Goal: Complete application form: Complete application form

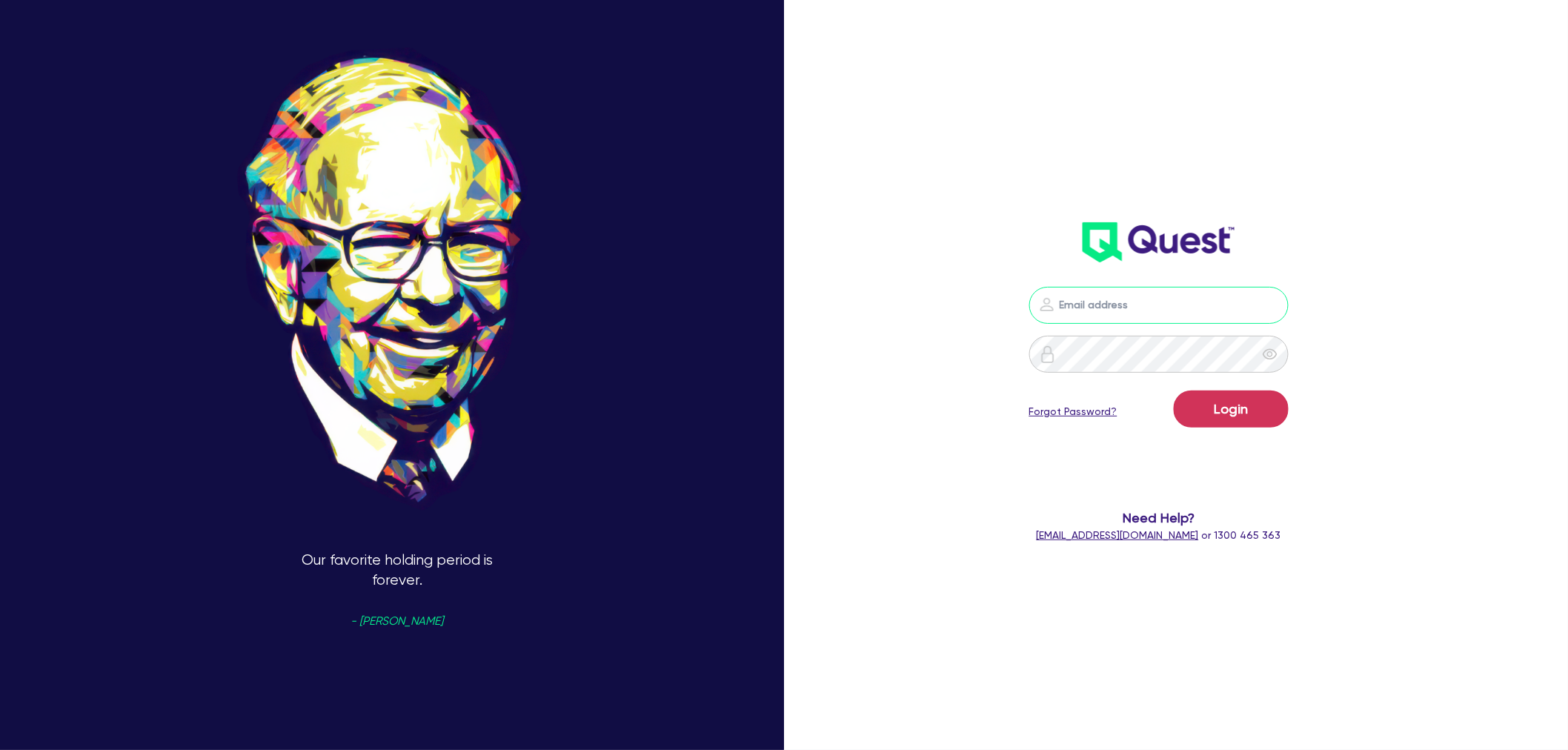
type input "[EMAIL_ADDRESS][PERSON_NAME][DOMAIN_NAME]"
click at [231, 513] on div "Our favorite holding period is forever. - [PERSON_NAME]" at bounding box center [397, 375] width 794 height 849
drag, startPoint x: 311, startPoint y: 558, endPoint x: 478, endPoint y: 575, distance: 167.9
click at [478, 575] on p "Our favorite holding period is forever. - [PERSON_NAME]" at bounding box center [397, 669] width 237 height 237
click at [453, 581] on p "Be fearful when others are greedy and greedy when others are fearful. - [PERSON…" at bounding box center [397, 669] width 237 height 237
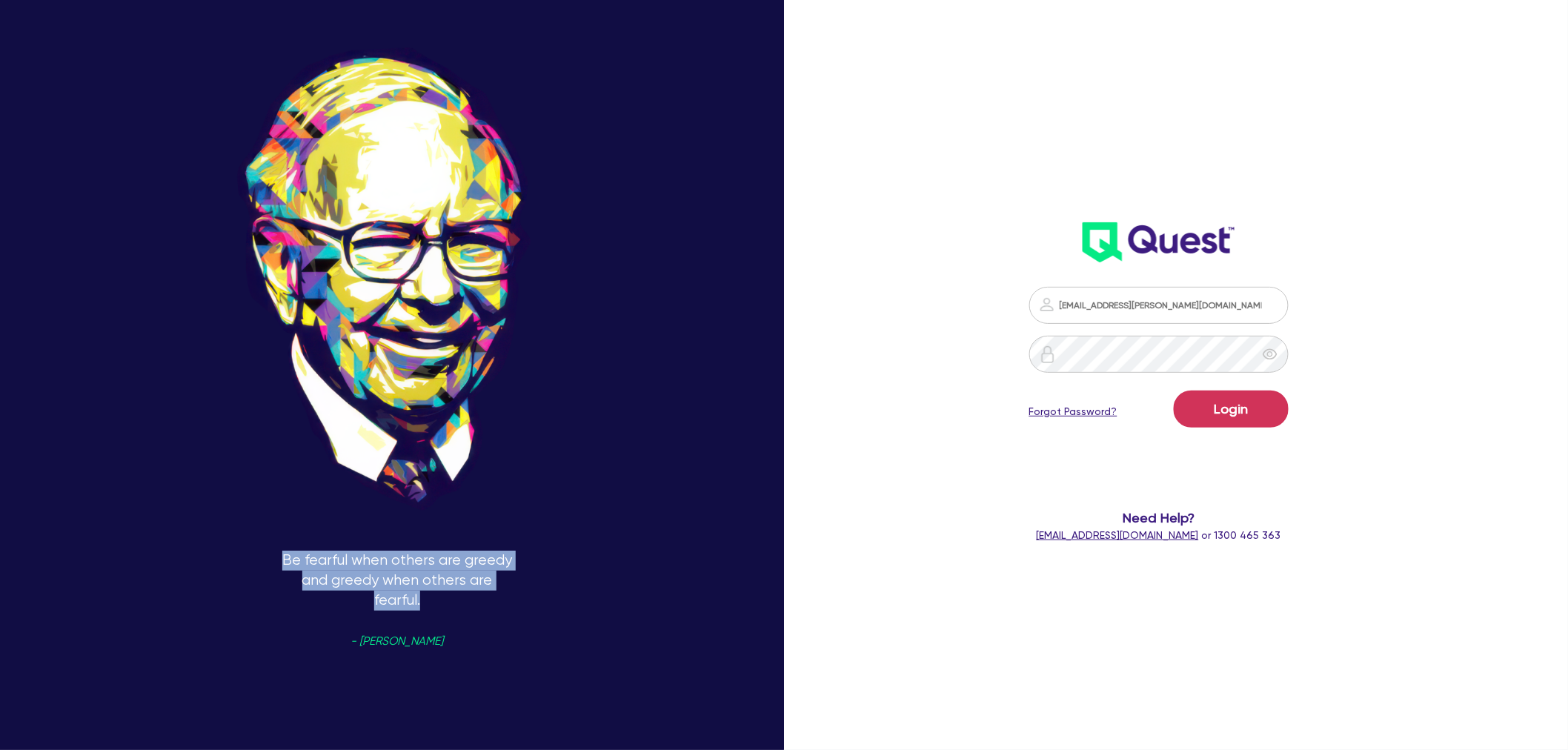
drag, startPoint x: 442, startPoint y: 597, endPoint x: 287, endPoint y: 562, distance: 158.9
click at [287, 562] on p "Be fearful when others are greedy and greedy when others are fearful. - [PERSON…" at bounding box center [397, 669] width 237 height 237
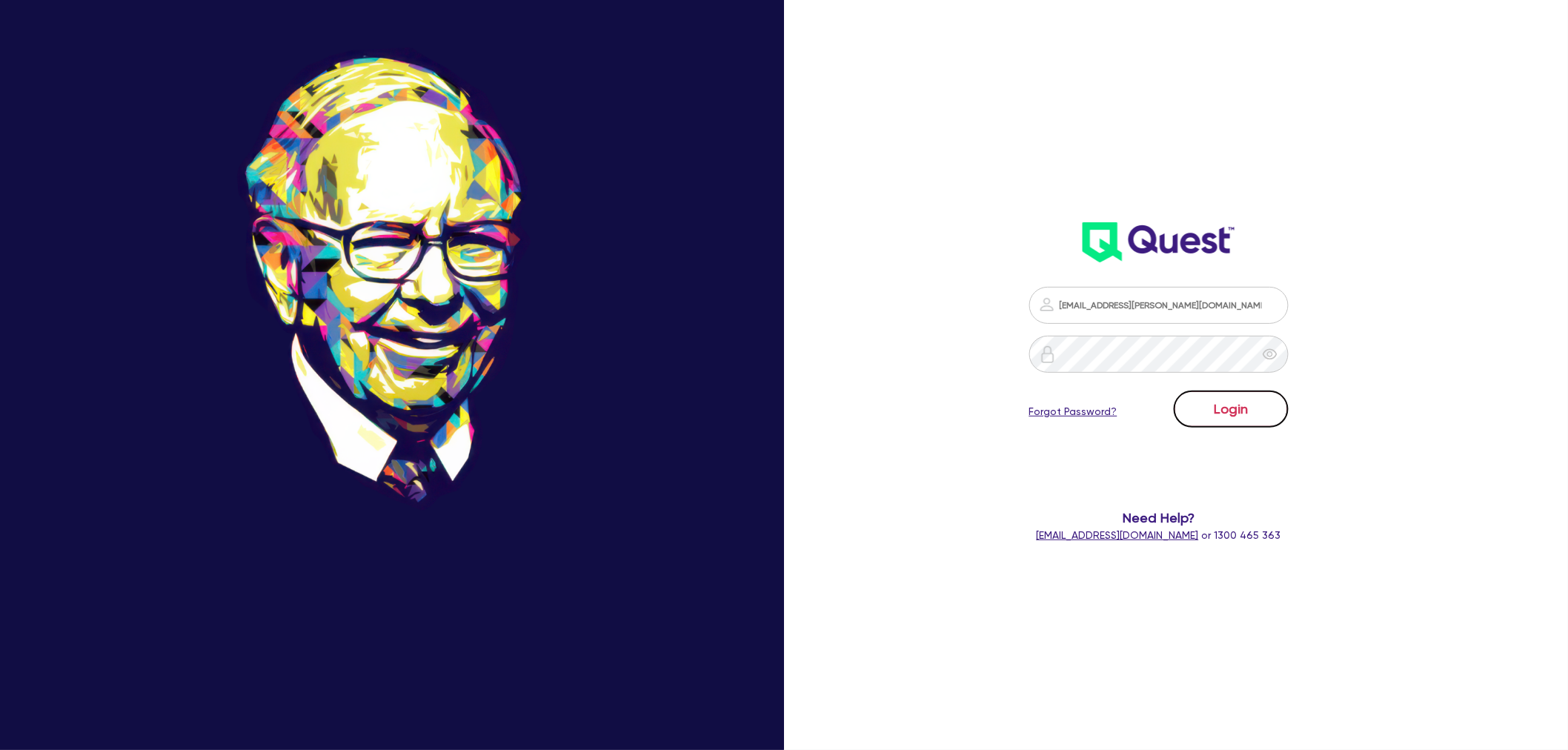
click at [1245, 417] on button "Login" at bounding box center [1231, 409] width 115 height 37
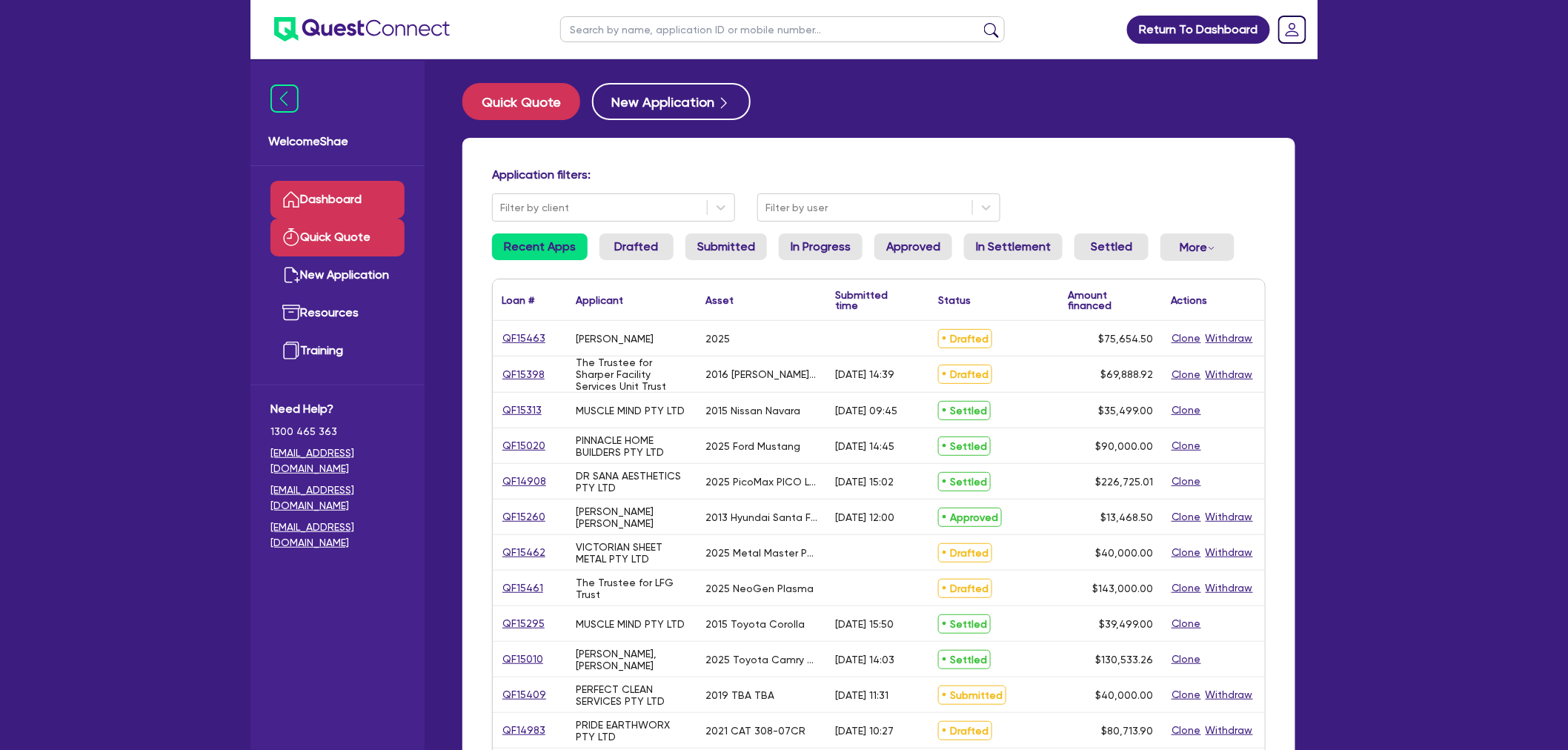
click at [346, 249] on link "Quick Quote" at bounding box center [337, 238] width 134 height 38
select select "Other"
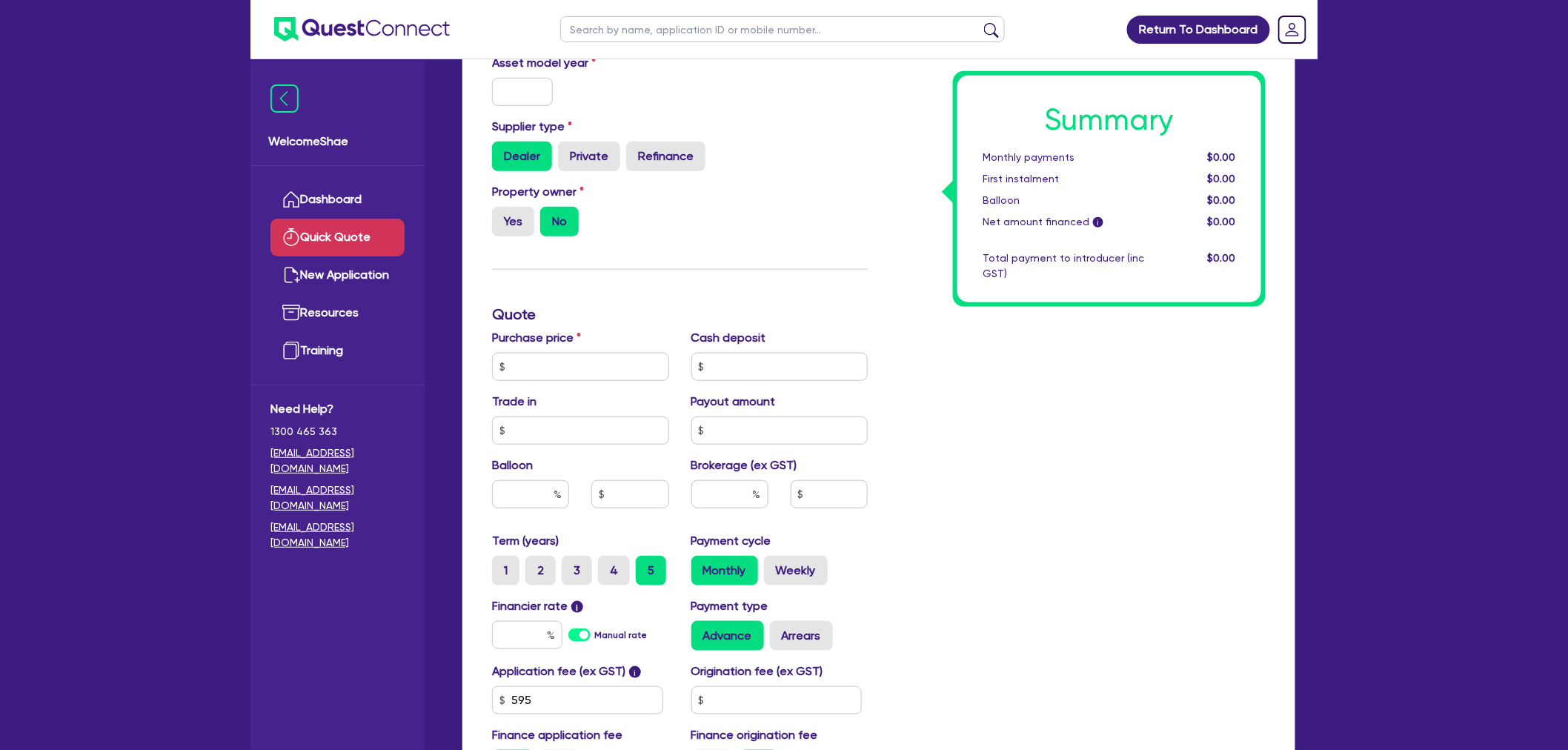
scroll to position [329, 0]
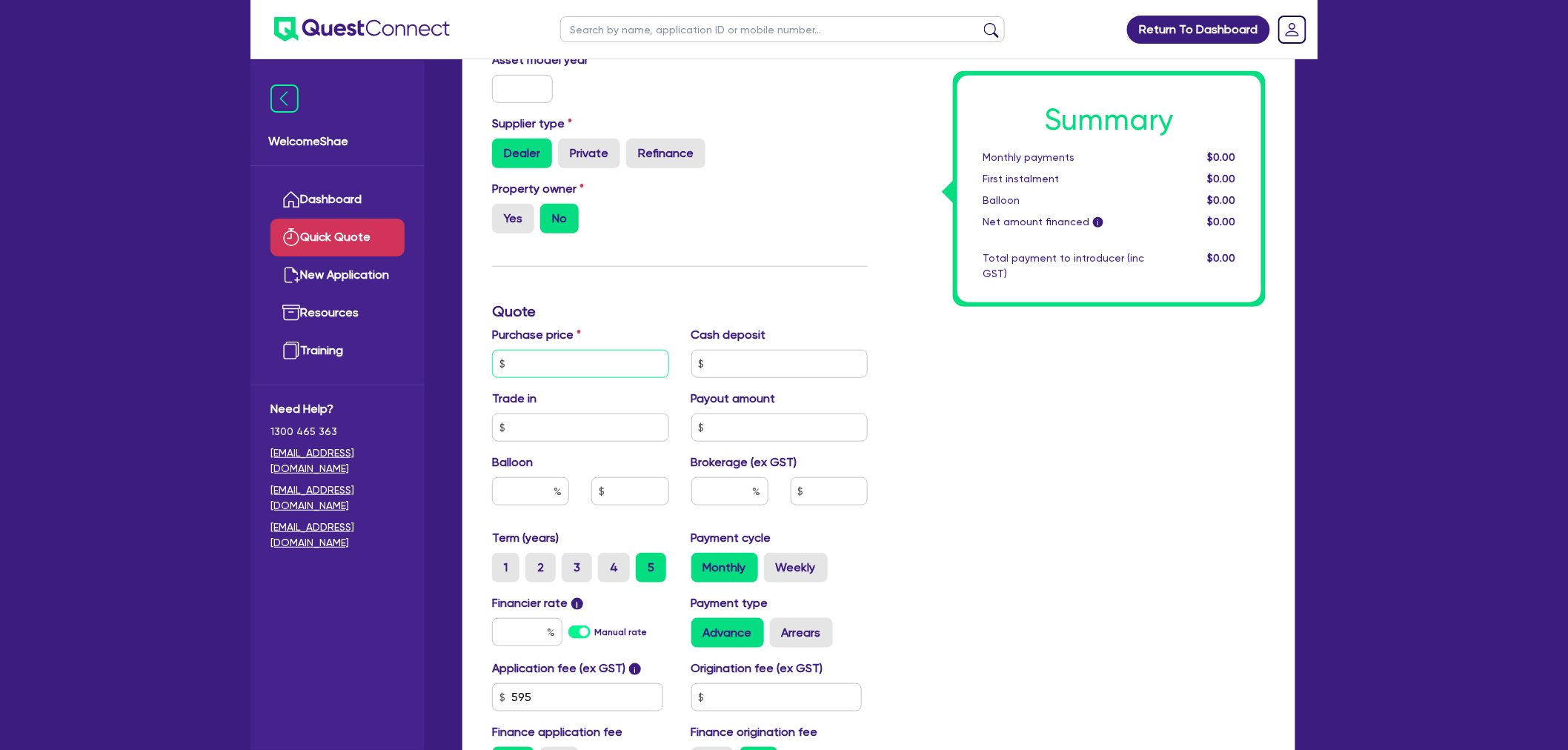
click at [572, 366] on input "text" at bounding box center [580, 363] width 177 height 28
type input "55,465"
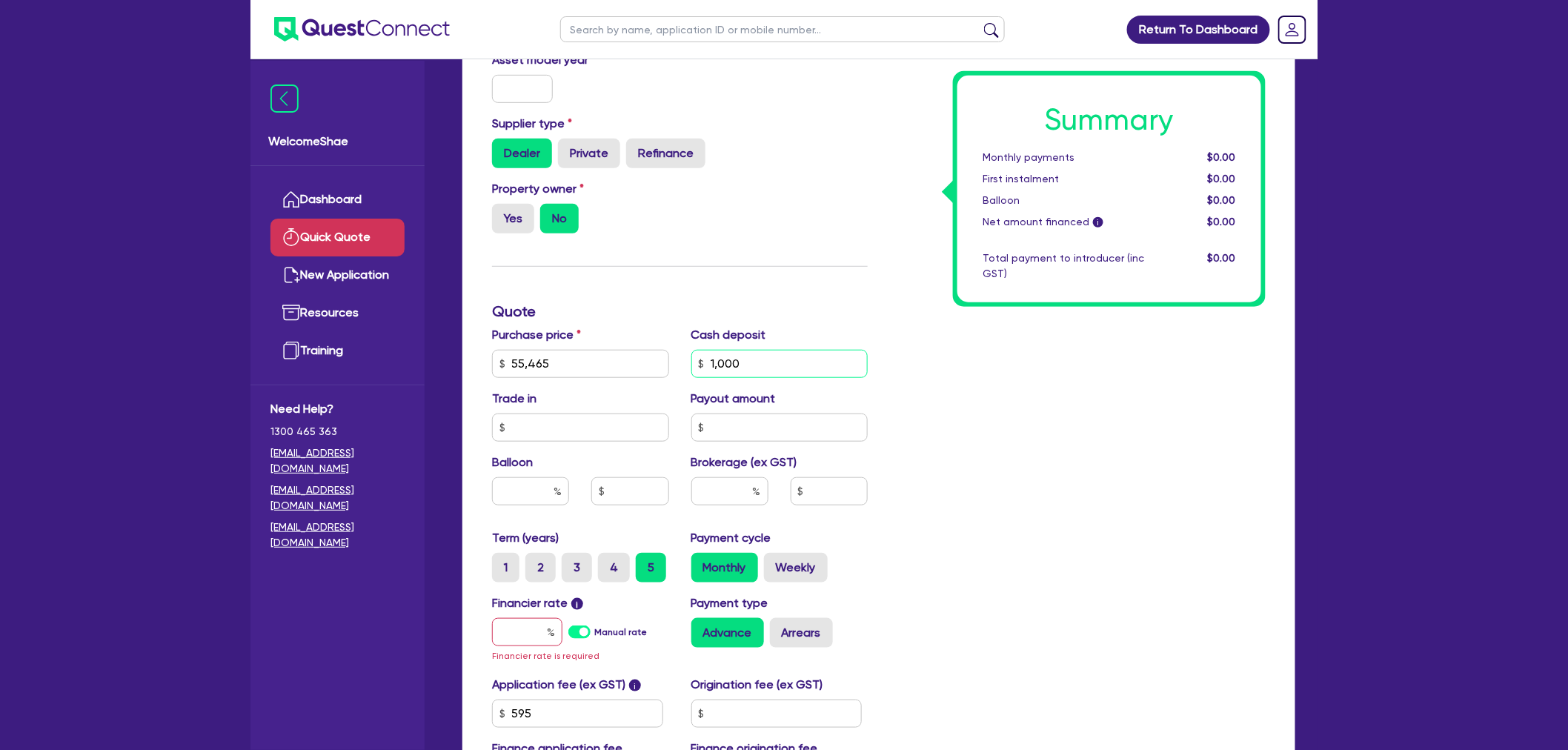
type input "1,000"
click at [531, 634] on input "text" at bounding box center [527, 632] width 71 height 28
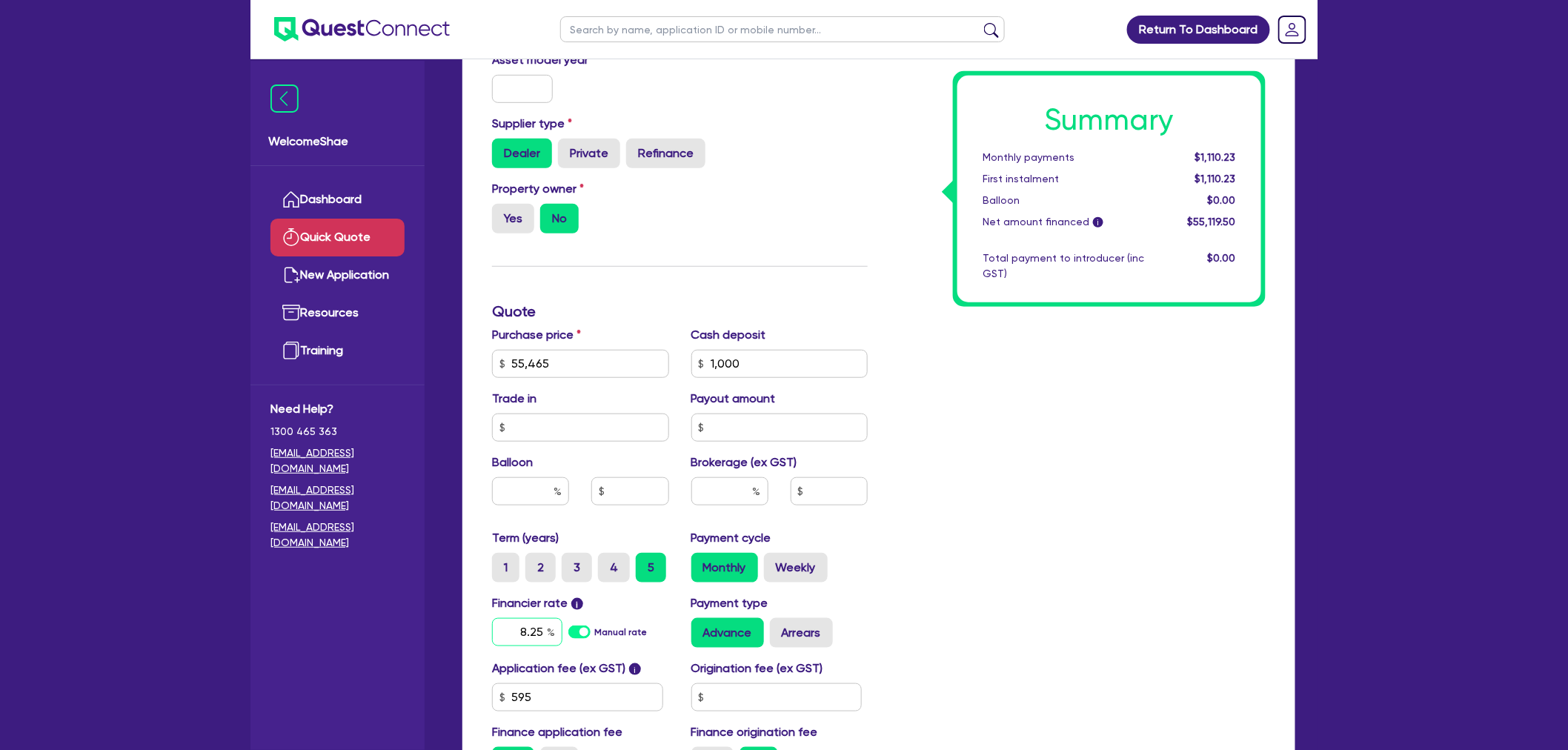
type input "8.25"
click at [952, 543] on div "Summary Monthly payments $1,116.56 First instalment $1,116.56 Balloon $0.00 Net…" at bounding box center [1078, 311] width 397 height 954
click at [745, 490] on input "text" at bounding box center [729, 490] width 77 height 28
type input "1"
type input "551.2"
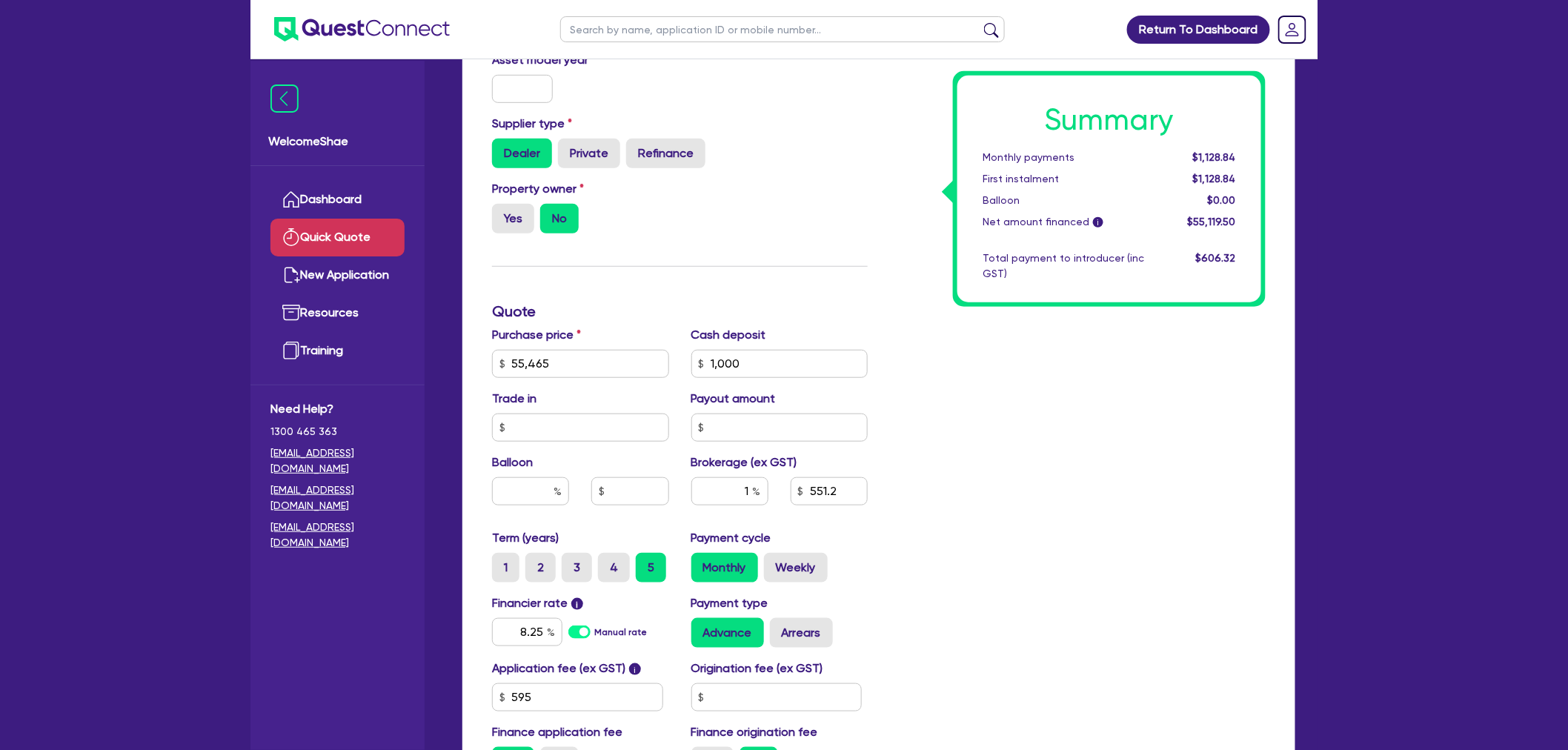
click at [978, 553] on div "Summary Monthly payments $1,128.84 First instalment $1,128.84 Balloon $0.00 Net…" at bounding box center [1078, 311] width 397 height 954
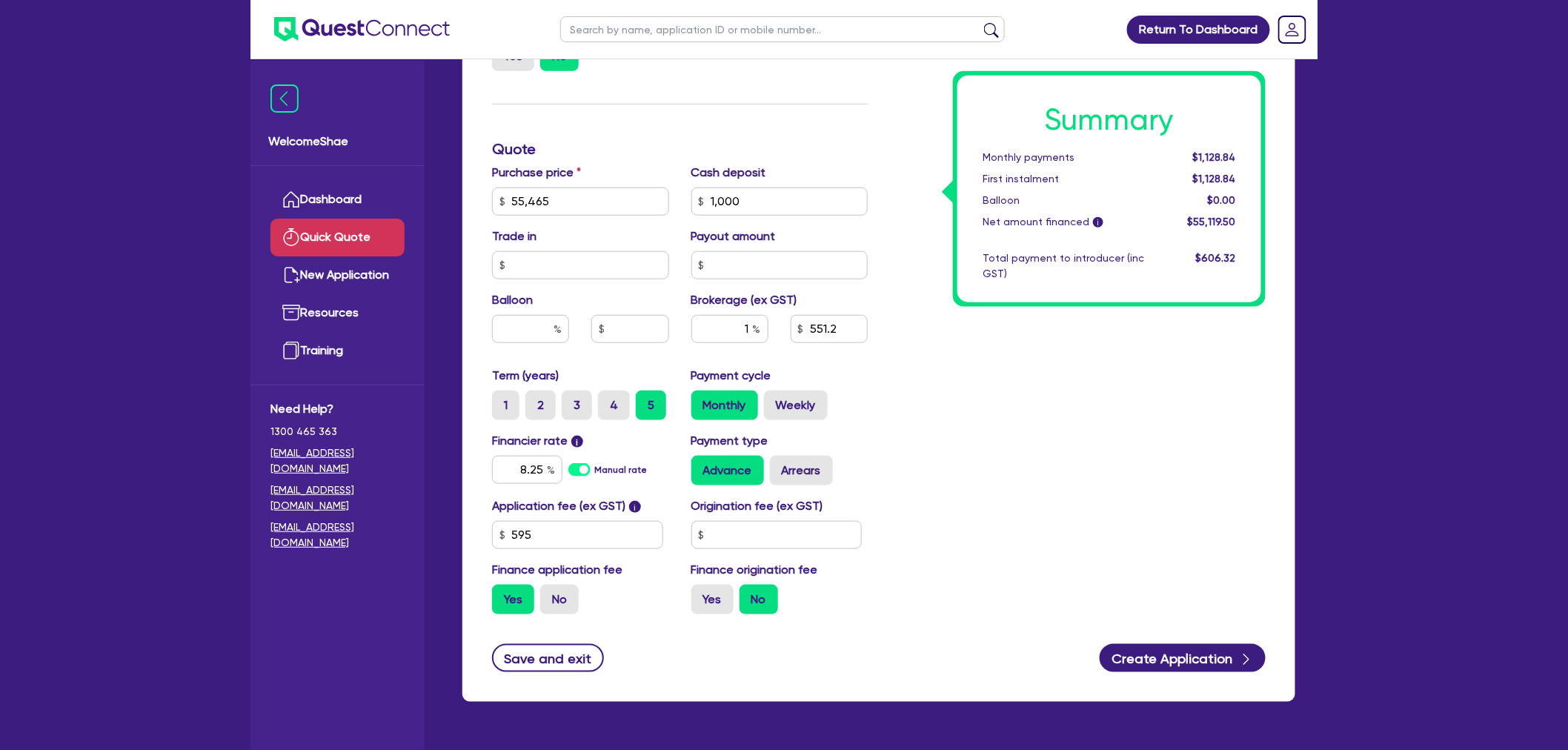
scroll to position [493, 0]
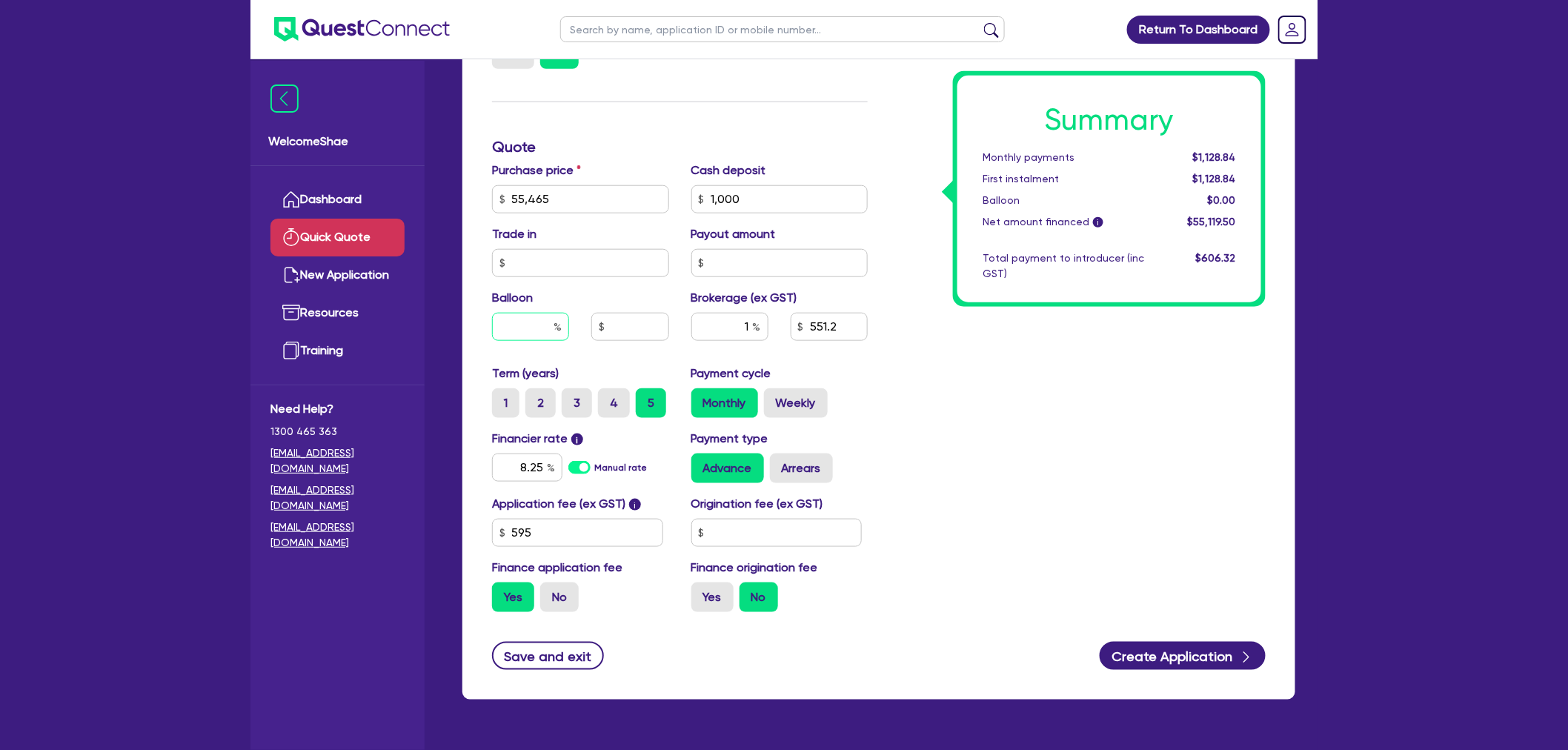
click at [506, 318] on input "text" at bounding box center [530, 326] width 77 height 28
type input "30"
click at [1090, 416] on div "Summary Monthly payments $905.39 First instalment $905.39 Balloon $16,639.50 Ne…" at bounding box center [1078, 147] width 397 height 954
type input "16,639.5"
drag, startPoint x: 780, startPoint y: 202, endPoint x: 591, endPoint y: 186, distance: 189.7
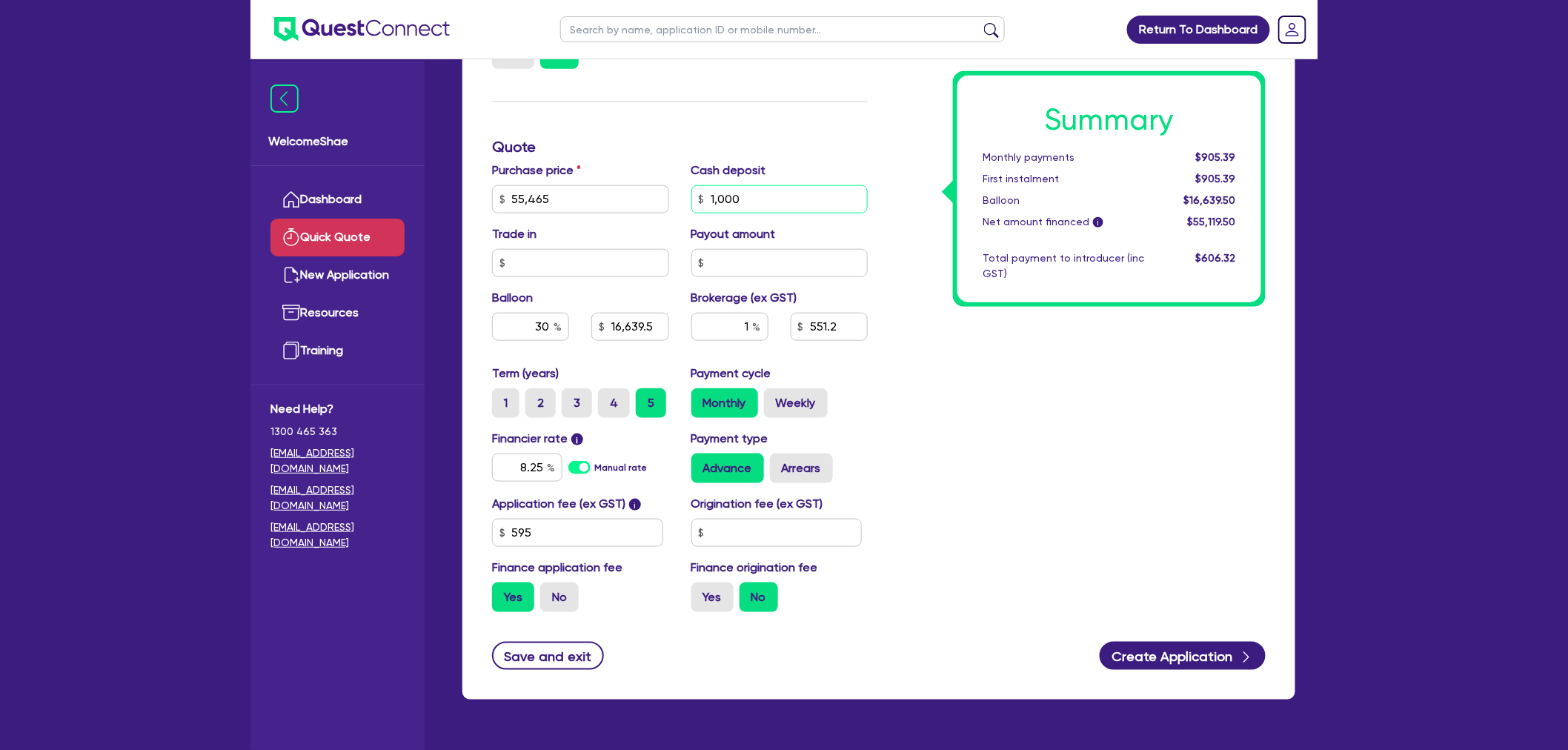
click at [591, 186] on div "Purchase price 55,465 Cash deposit 1,000 Trade in Payout amount Balloon 30 16,6…" at bounding box center [679, 263] width 397 height 203
type input "5"
type input "16,639.5"
type input "55"
type input "16,639.5"
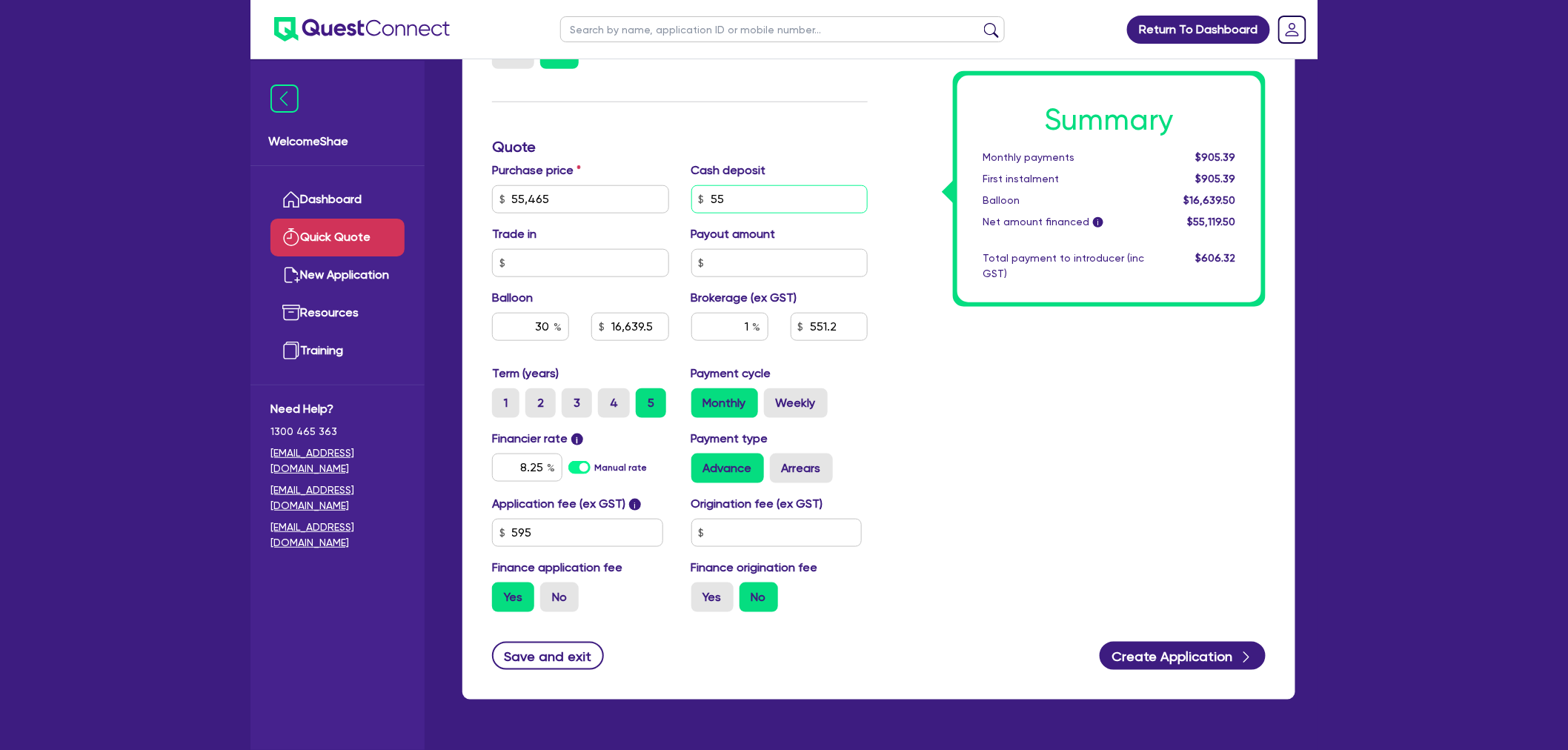
type input "554"
type input "16,639.5"
type input "554."
type input "16,639.5"
type input "554.6"
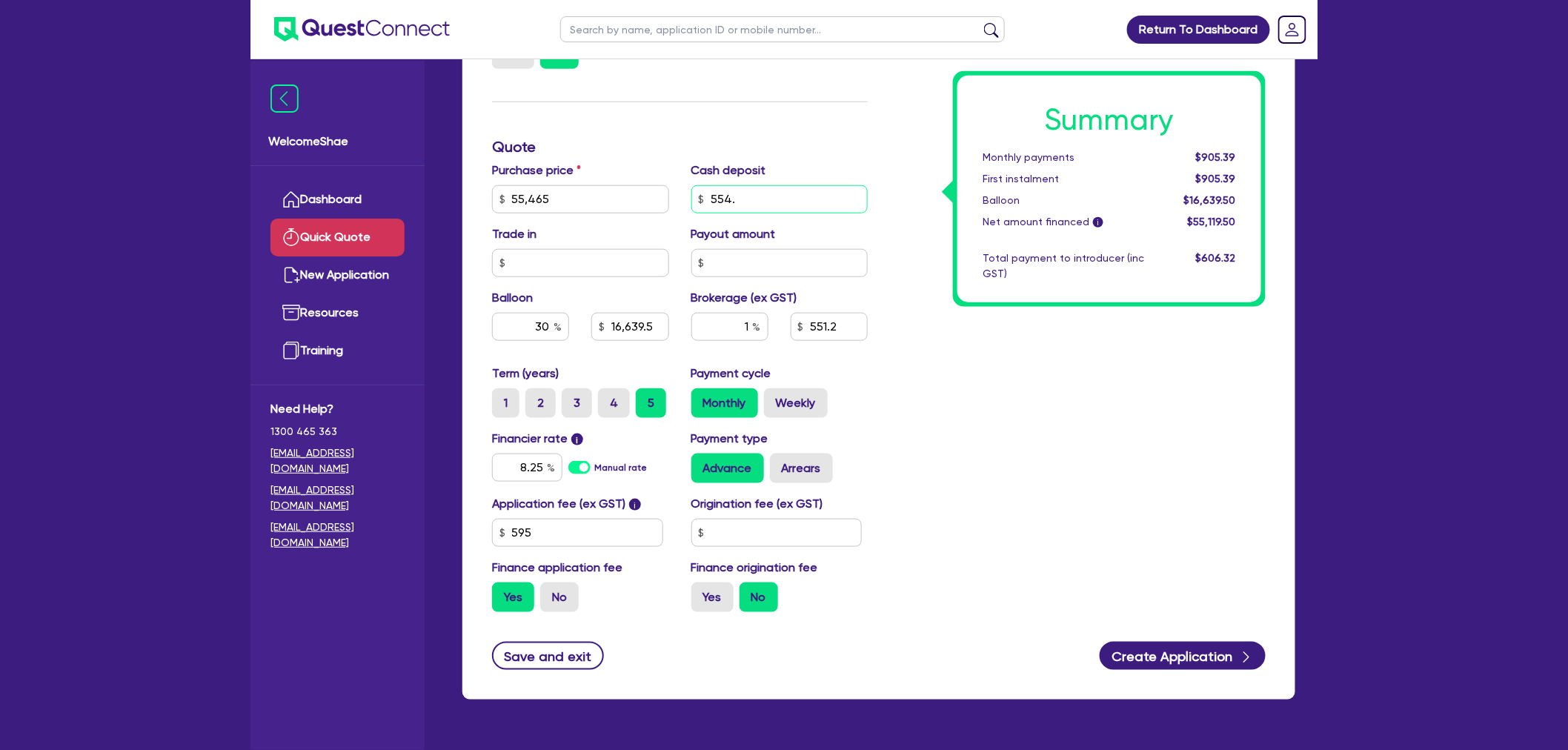
type input "16,639.5"
type input "554.65"
type input "16,639.5"
type input "554.6"
type input "16,639.5"
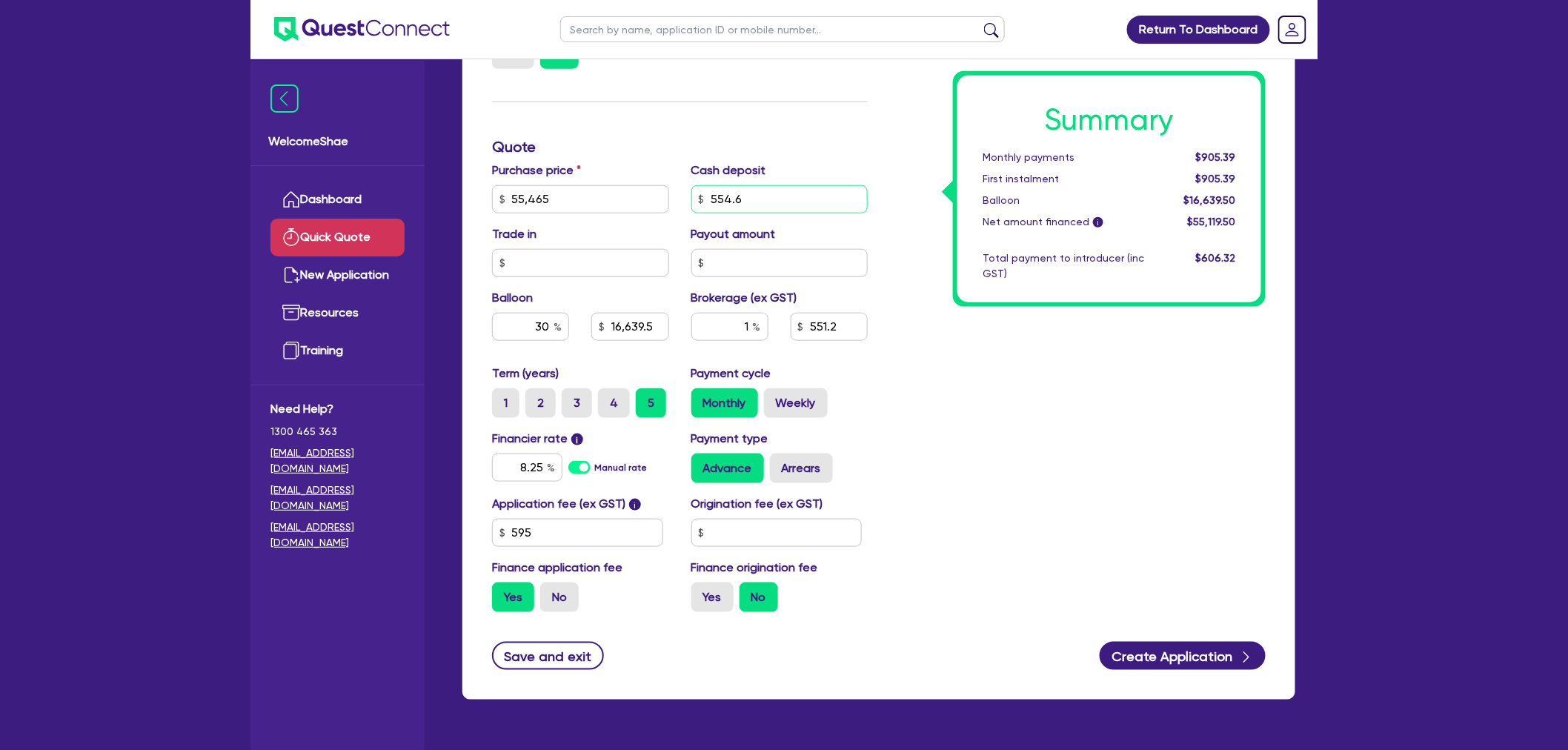
type input "554."
type input "16,639.5"
type input "554"
type input "16,639.5"
type input "5,546"
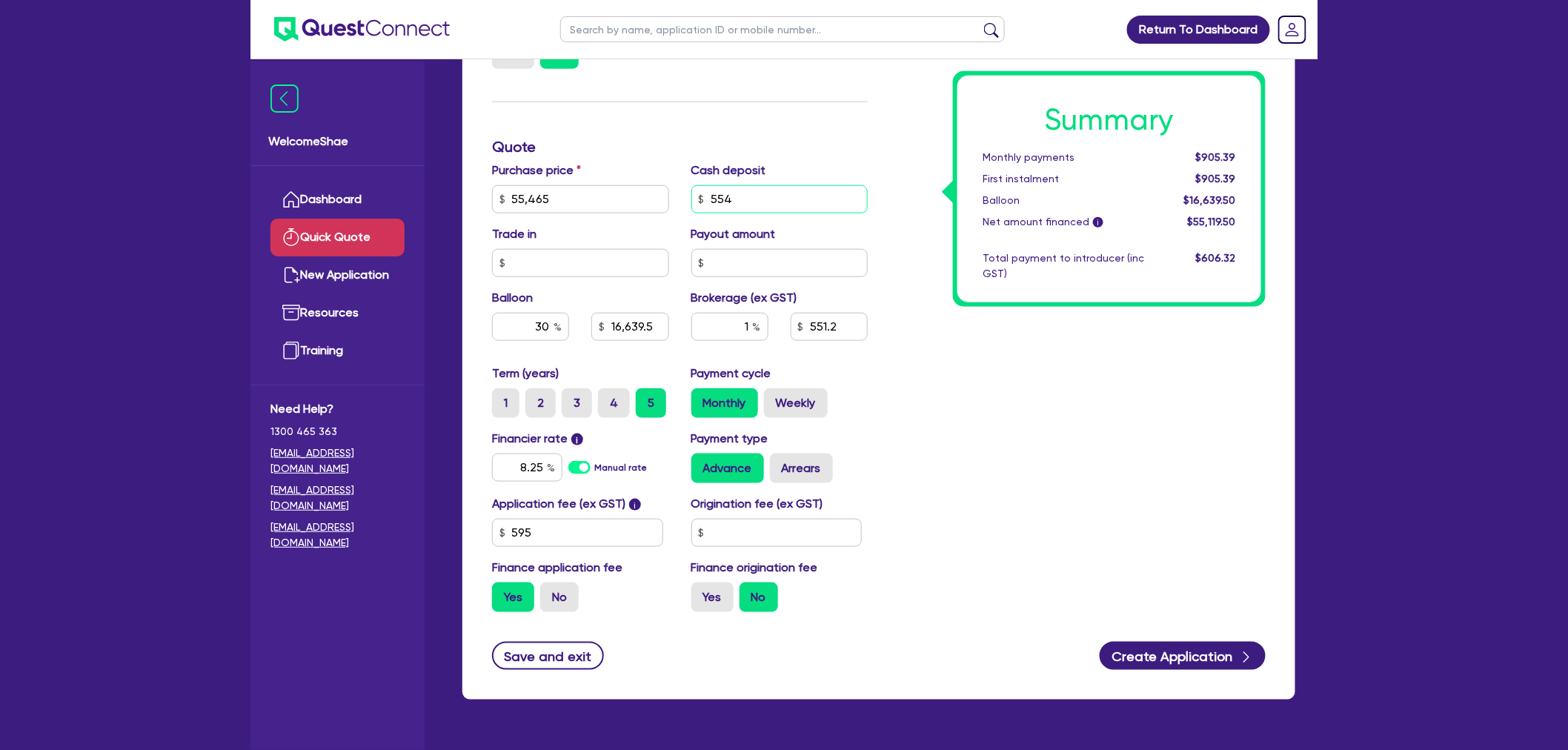
type input "16,639.5"
type input "5,546."
type input "16,639.5"
type input "5,546.5"
type input "16,639.5"
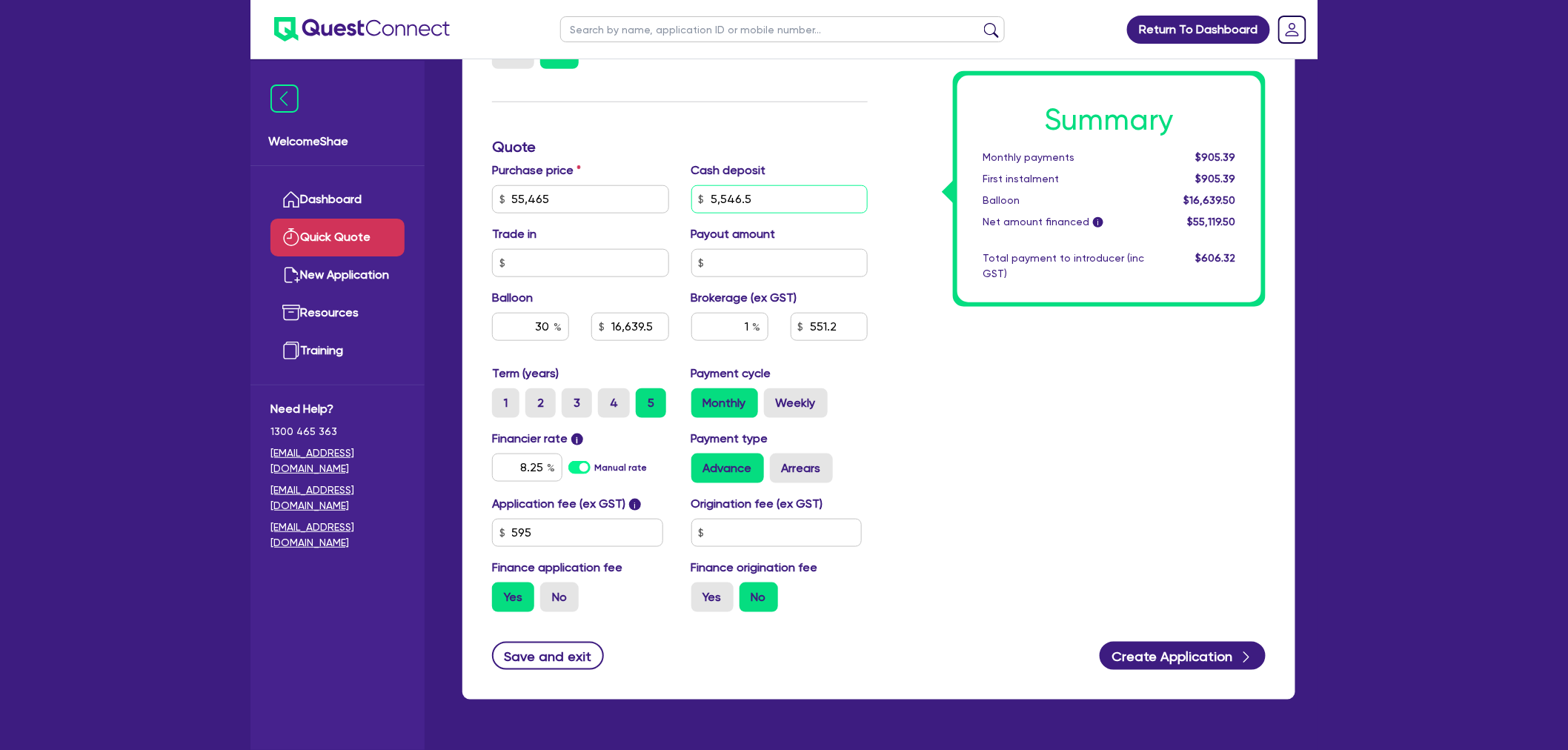
type input "5,546.50"
type input "16,639.5"
type input "5,546.50"
type input "16,639.5"
type input "505.73"
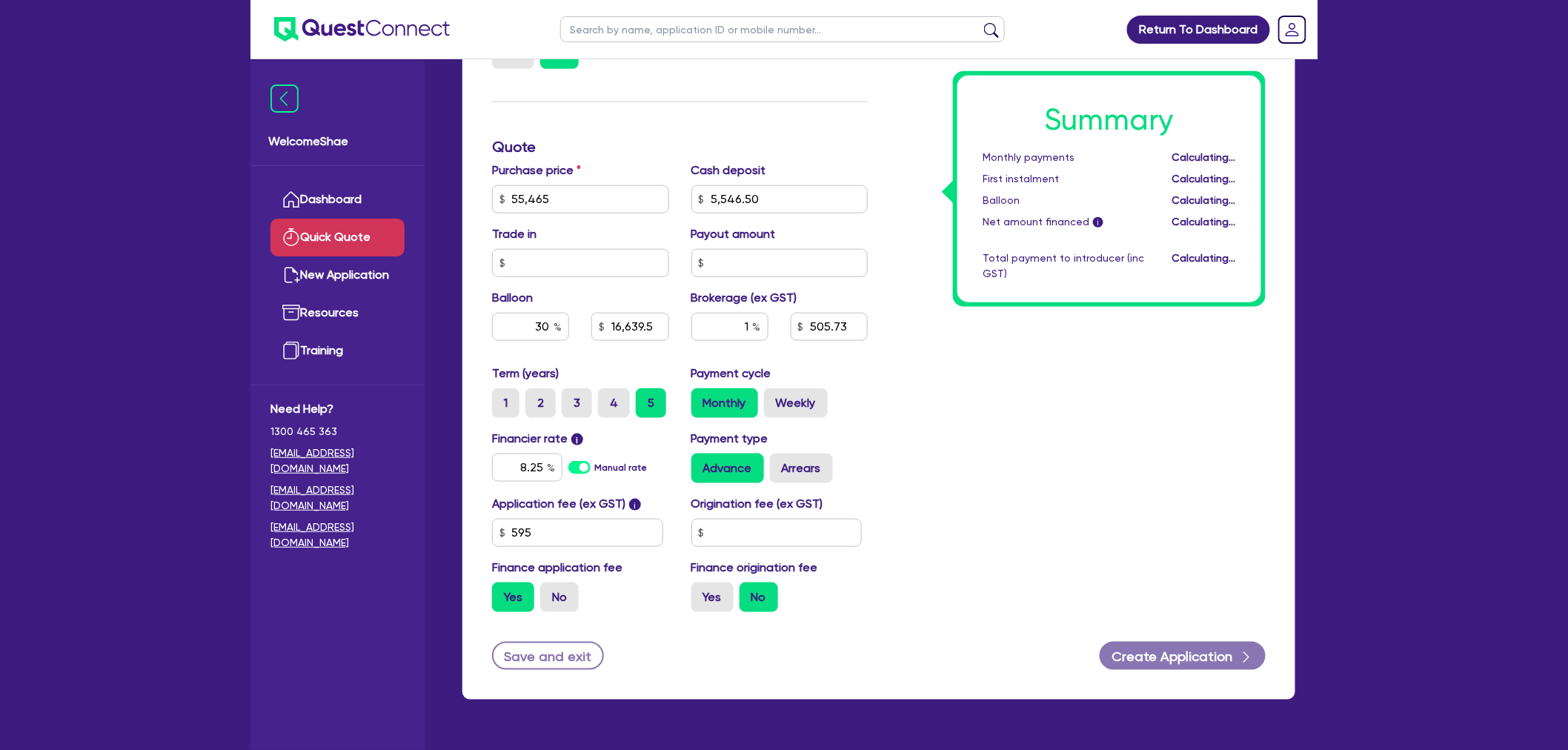
type input "16,639.5"
drag, startPoint x: 527, startPoint y: 318, endPoint x: 566, endPoint y: 312, distance: 39.5
click at [567, 318] on input "30" at bounding box center [530, 326] width 77 height 28
type input "4"
type input "16,639.5"
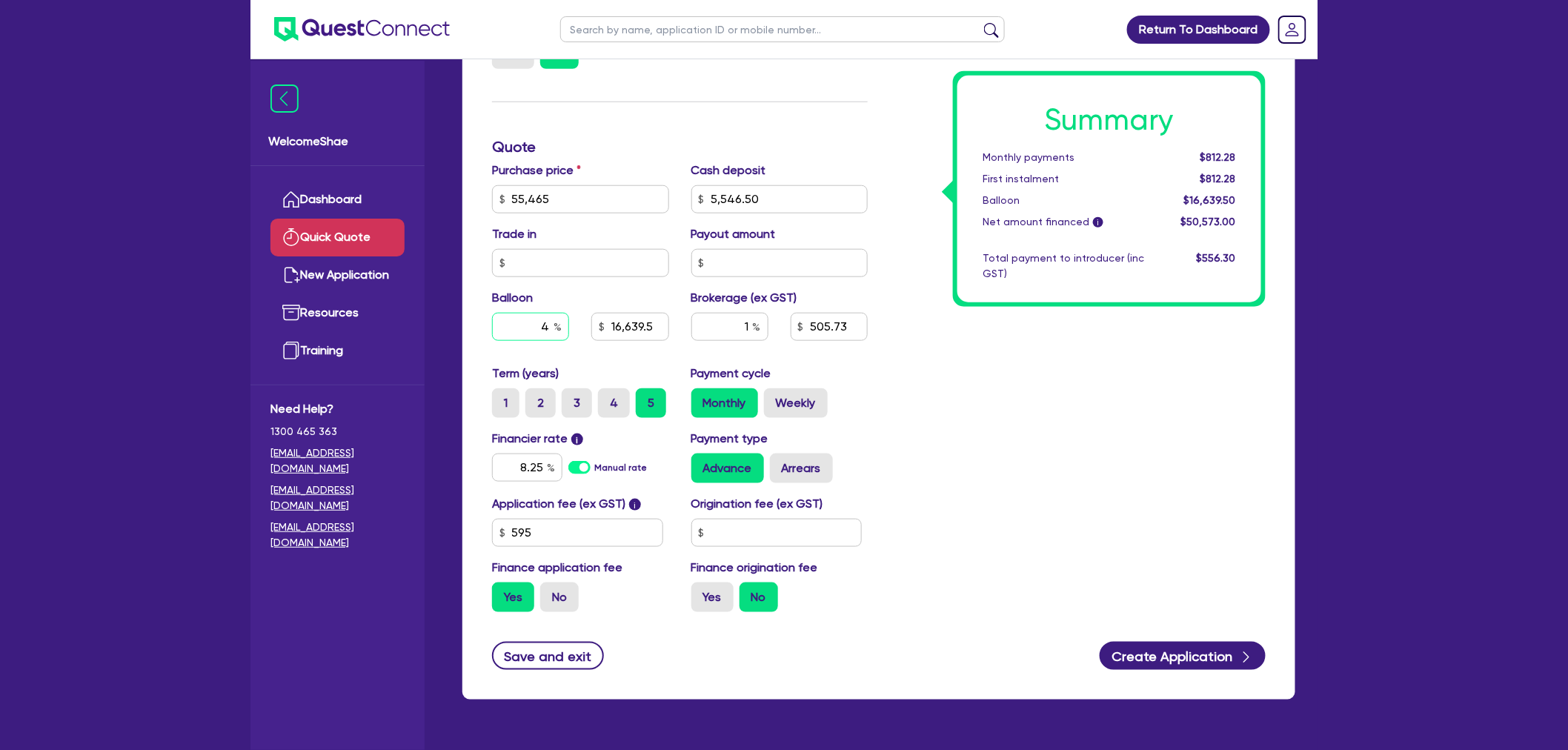
type input "40"
type input "2,218.6"
type input "40"
drag, startPoint x: 516, startPoint y: 468, endPoint x: 581, endPoint y: 461, distance: 65.4
click at [581, 461] on div "8.25 Manual rate" at bounding box center [580, 467] width 177 height 28
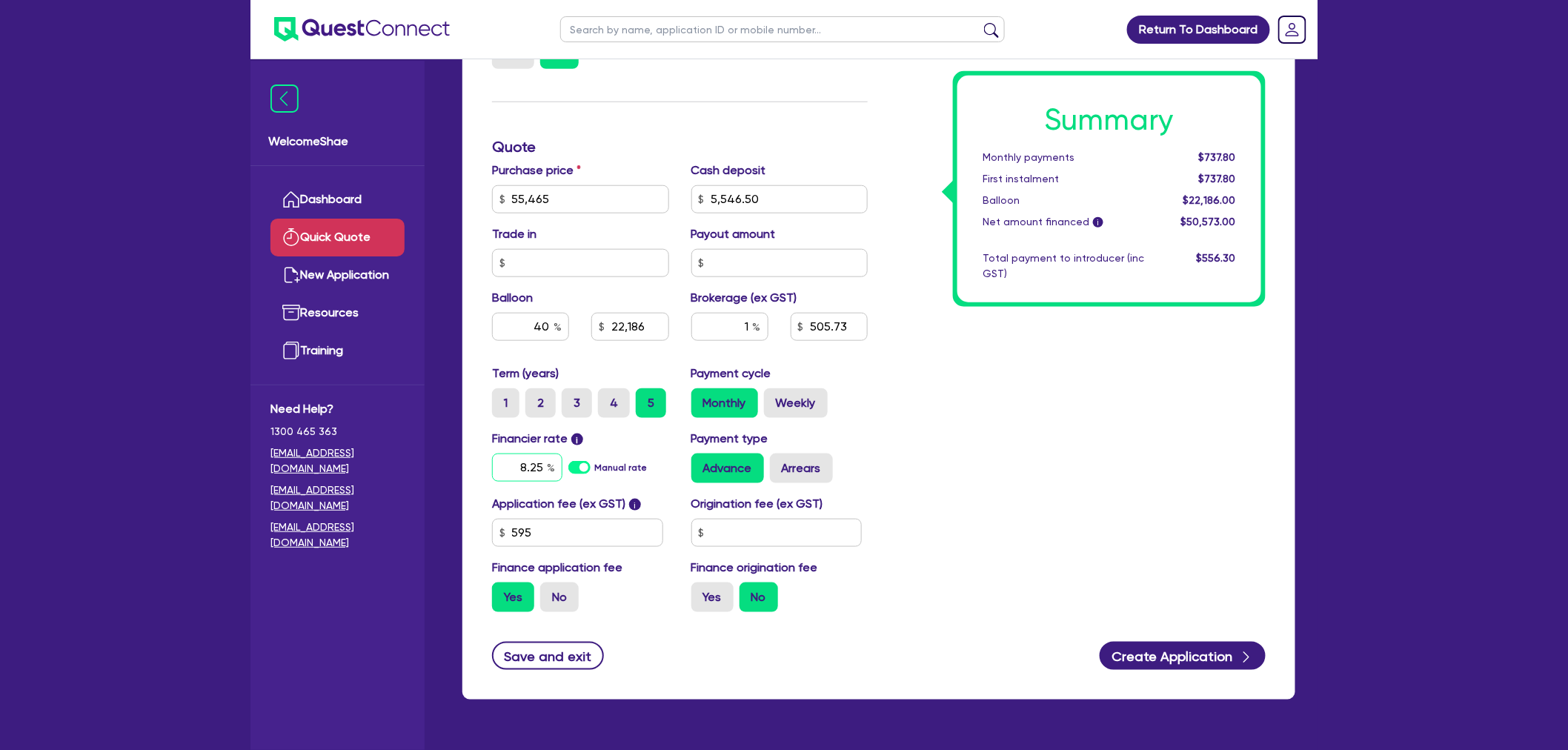
type input "22,186"
type input "6"
type input "22,186"
type input "6."
type input "22,186"
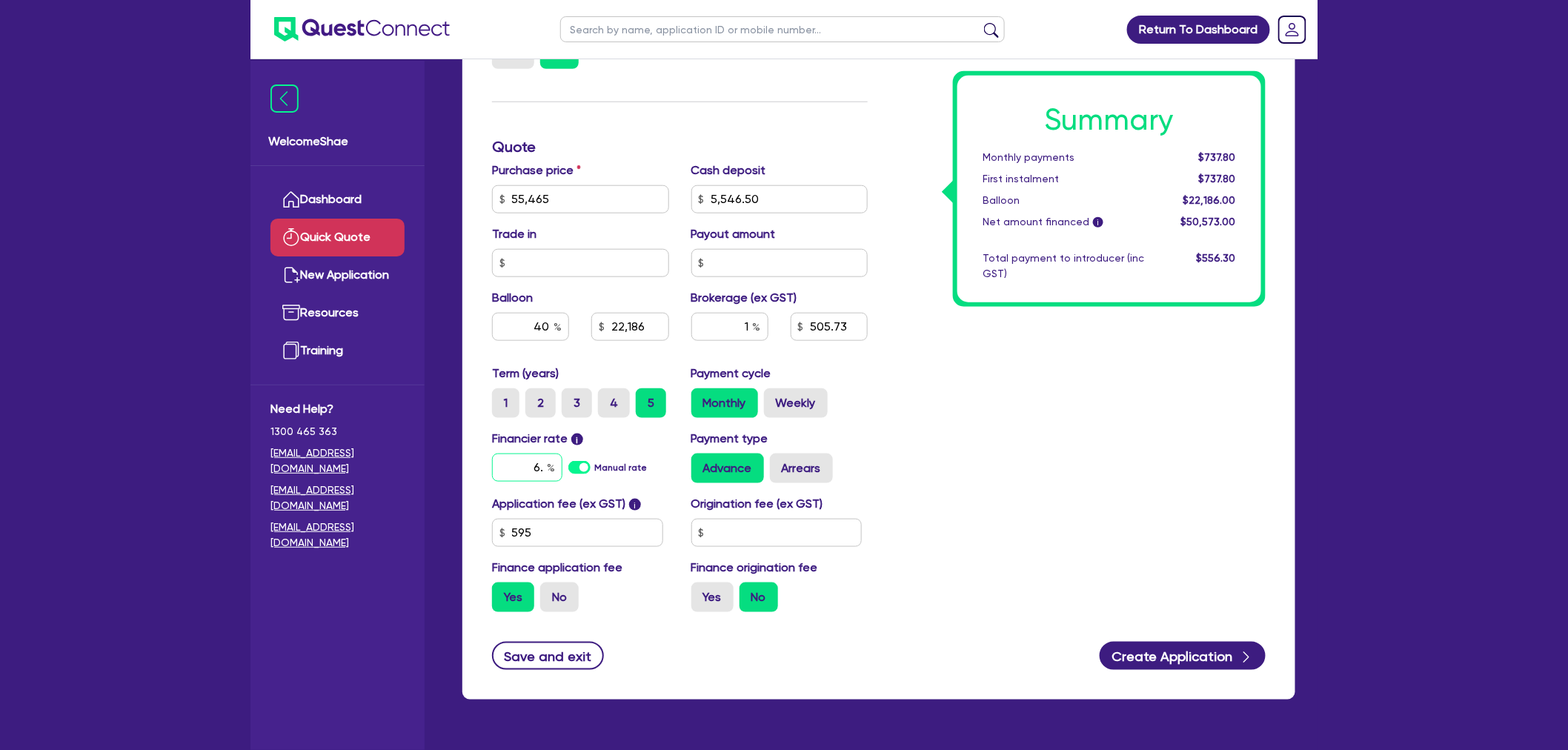
type input "6"
type input "22,186"
type input "7"
type input "22,186"
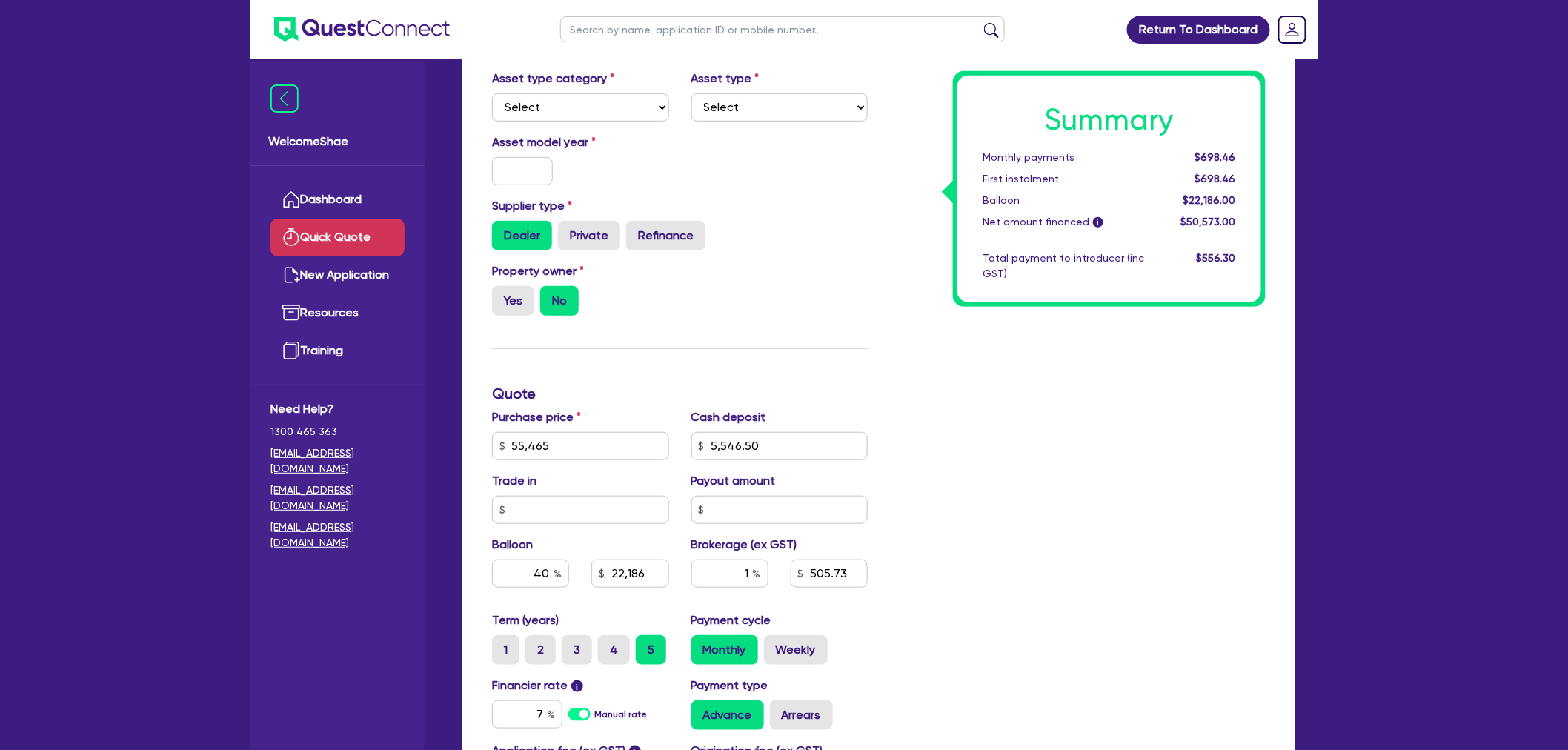
scroll to position [329, 0]
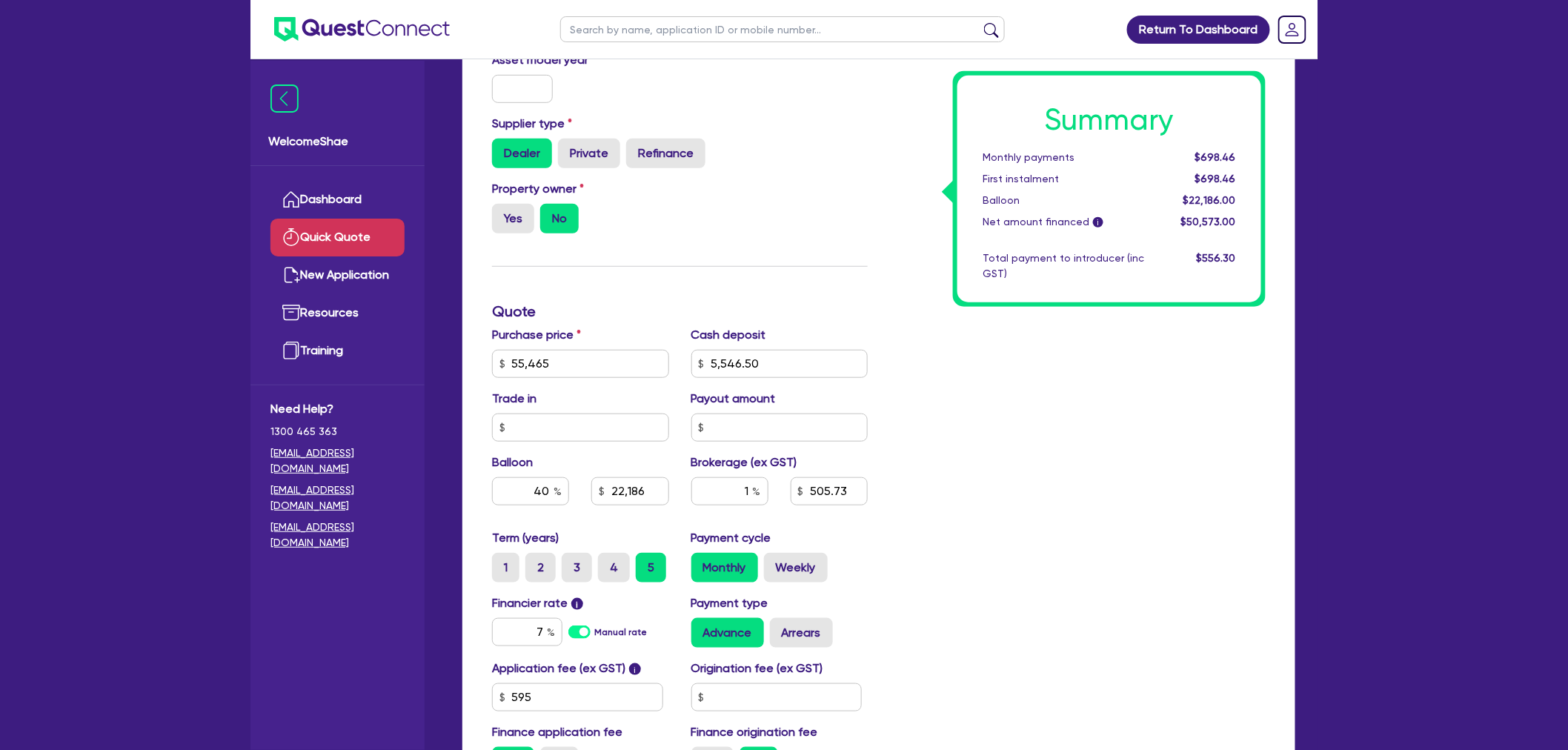
click at [586, 37] on input "text" at bounding box center [782, 29] width 444 height 26
type input "pirrottina"
click button "submit" at bounding box center [991, 32] width 24 height 21
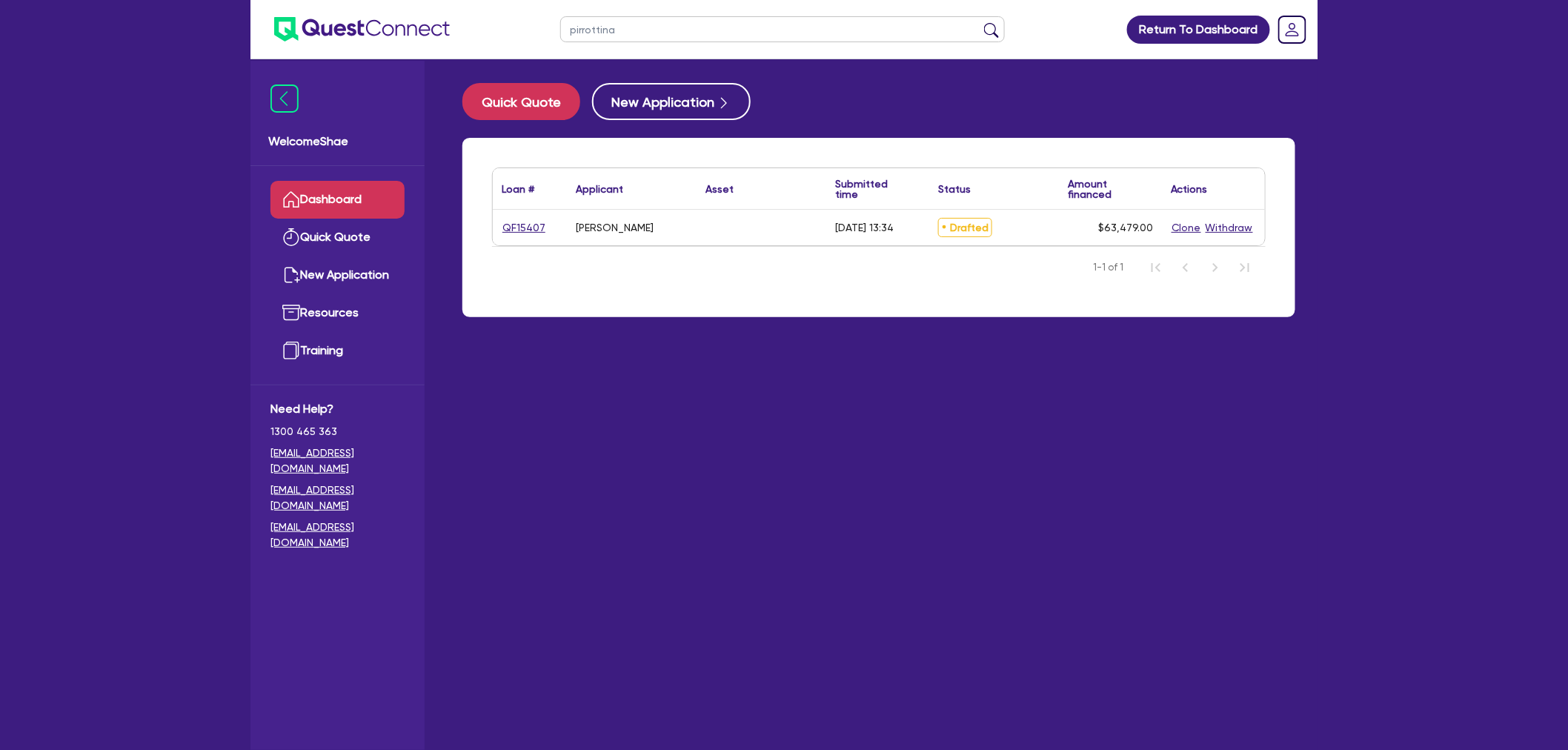
click at [505, 245] on div "QF15407" at bounding box center [530, 226] width 75 height 35
click at [507, 228] on link "QF15407" at bounding box center [524, 228] width 45 height 17
select select "Other"
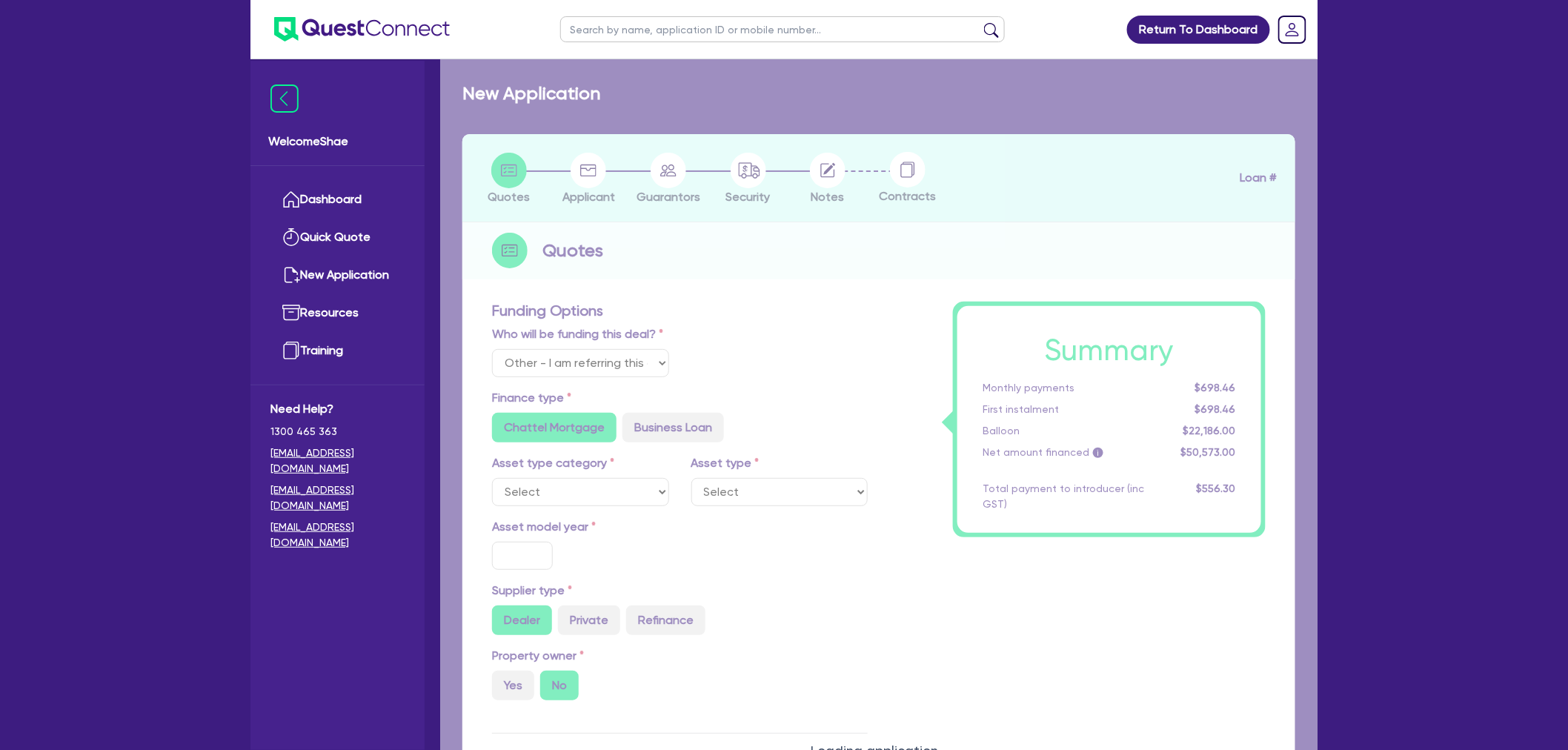
radio input "false"
radio input "true"
type input "60,000"
type input "4"
type input "2,539.16"
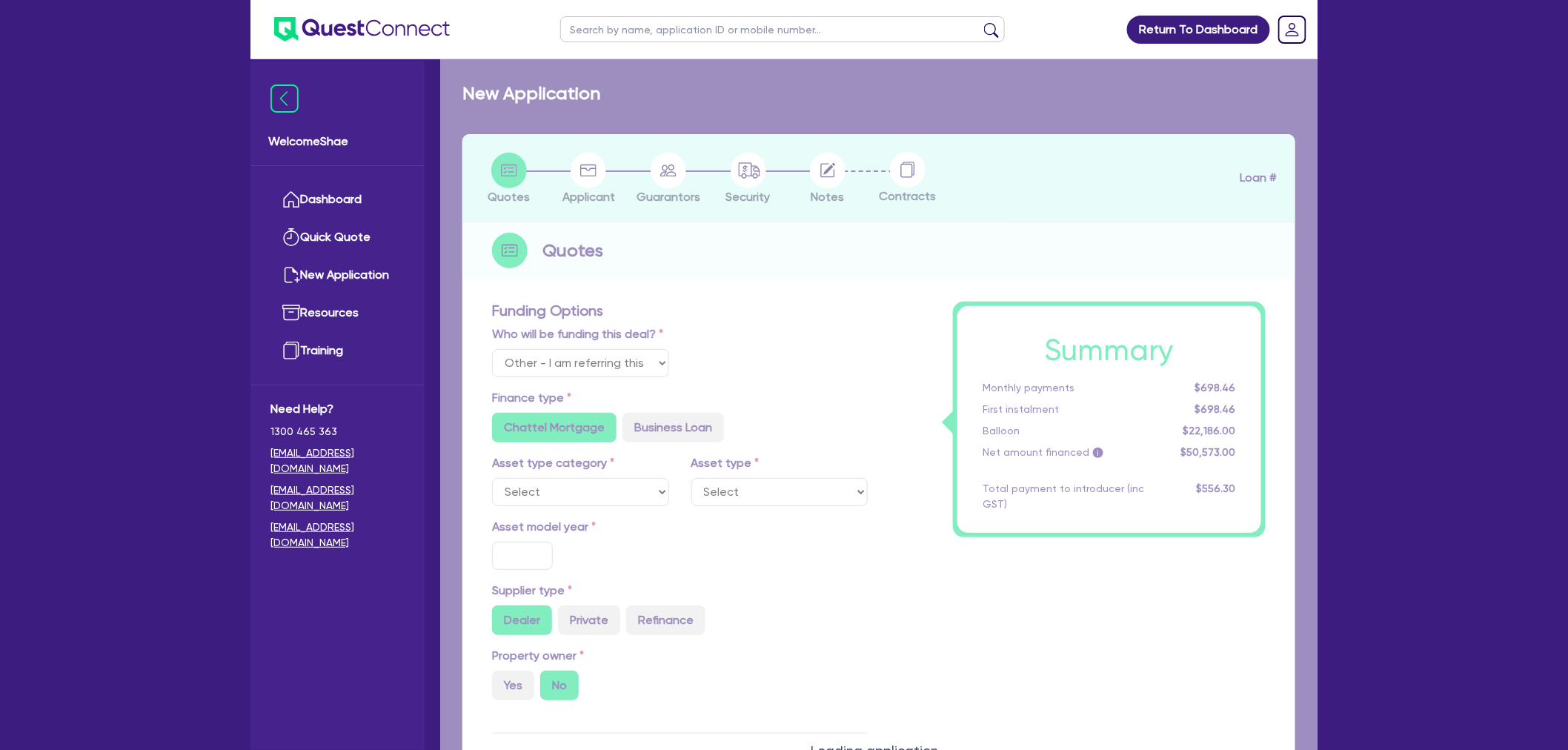
type input "9.69"
radio input "false"
radio input "true"
type input "890"
type input "2,272.73"
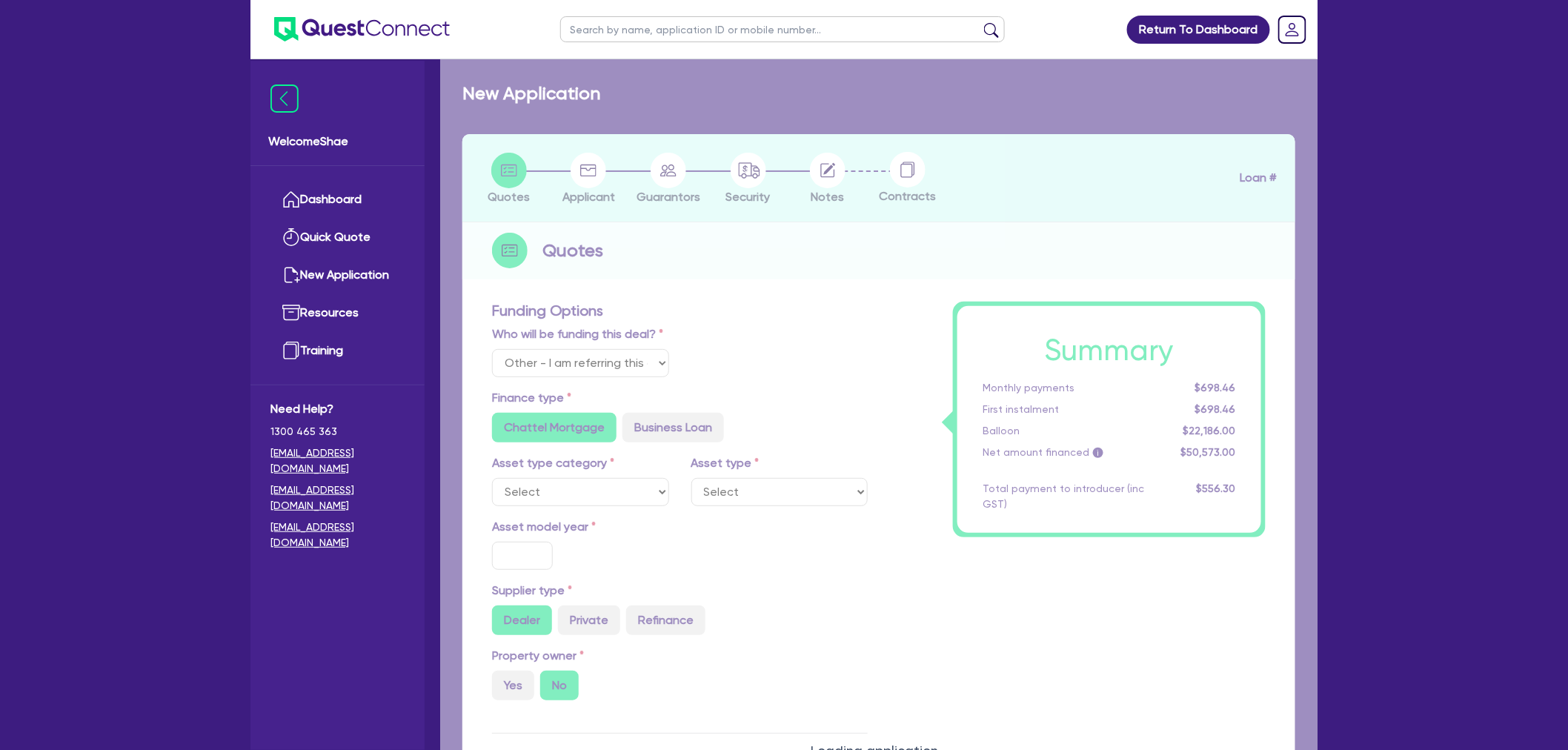
radio input "true"
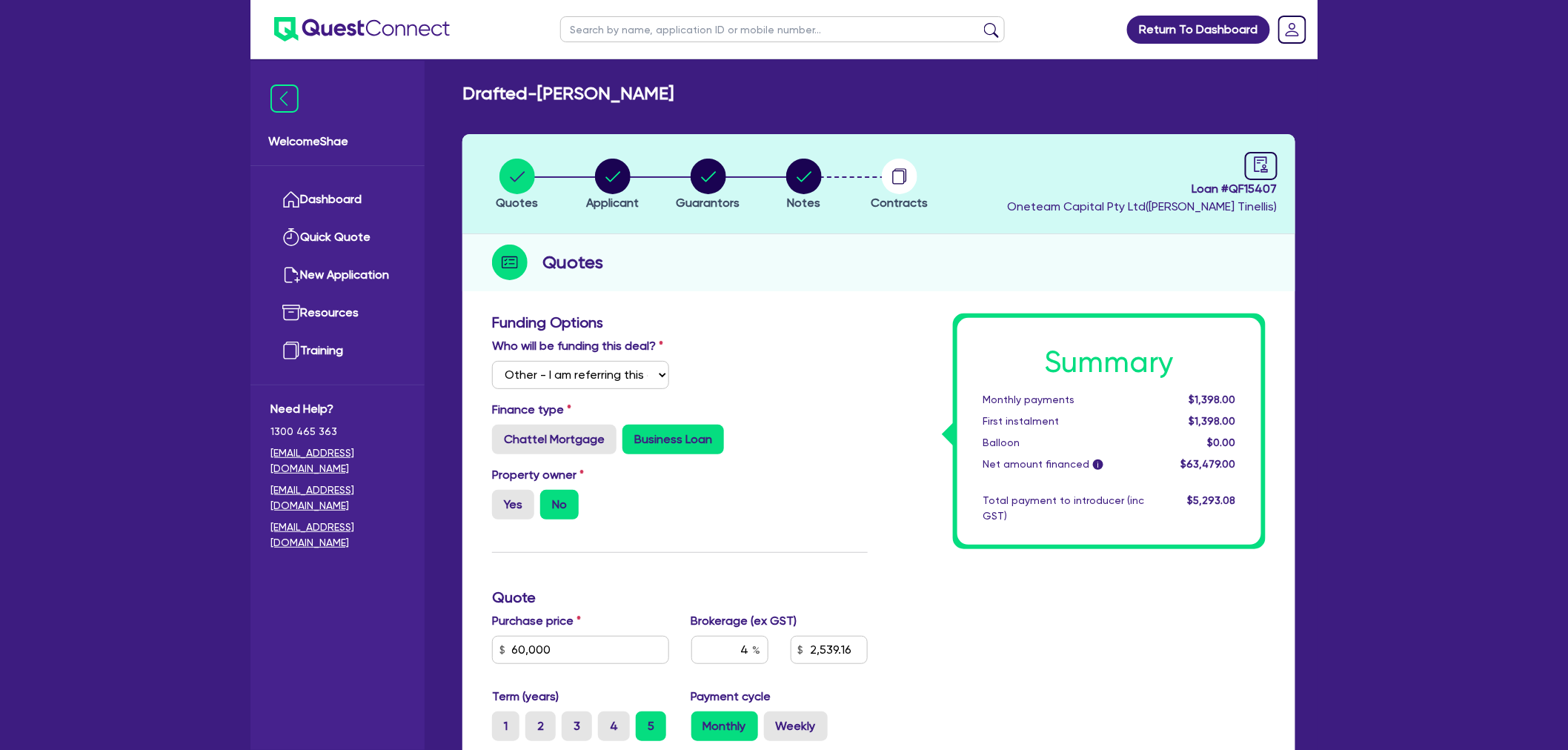
click at [342, 32] on img at bounding box center [362, 30] width 176 height 25
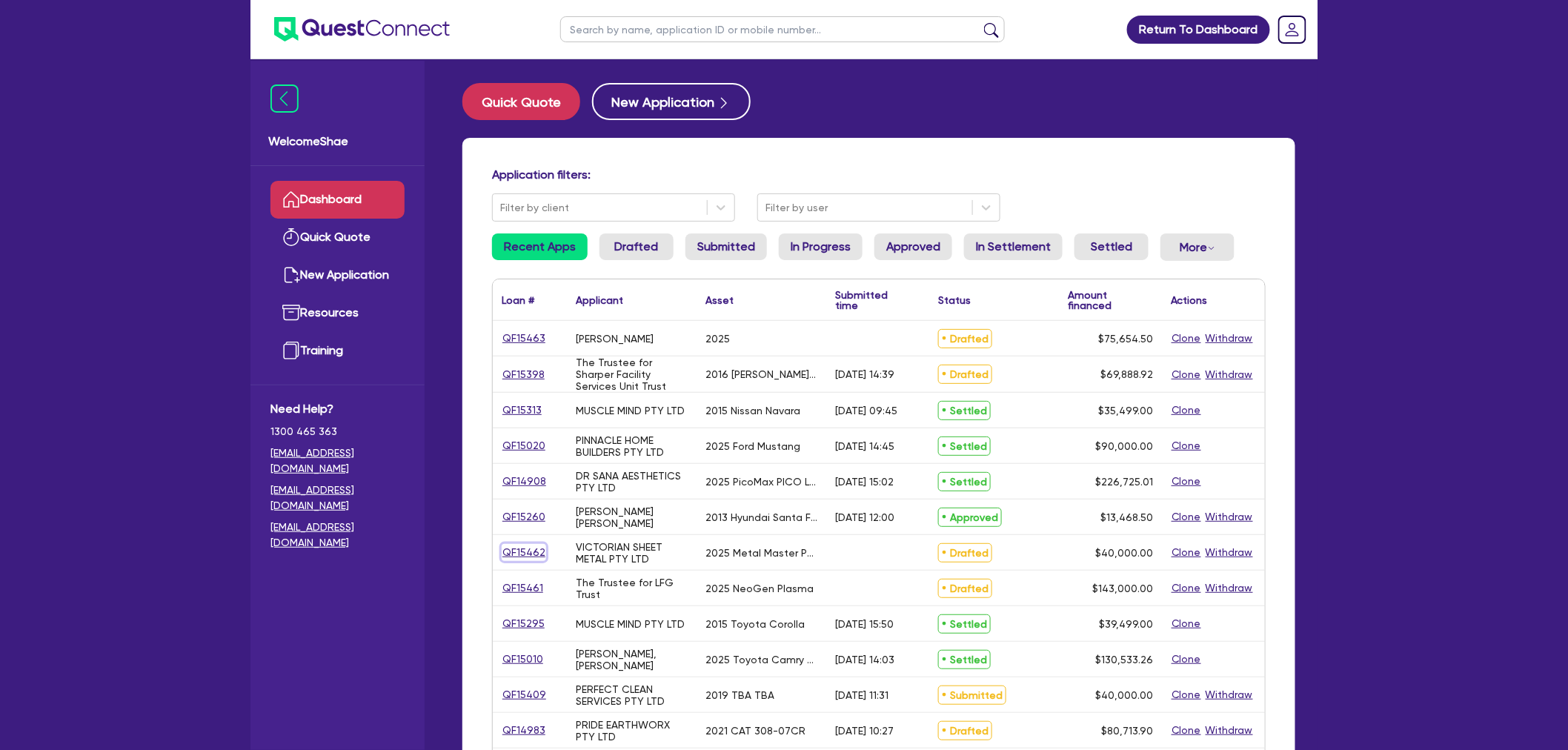
click at [523, 552] on link "QF15462" at bounding box center [524, 552] width 45 height 17
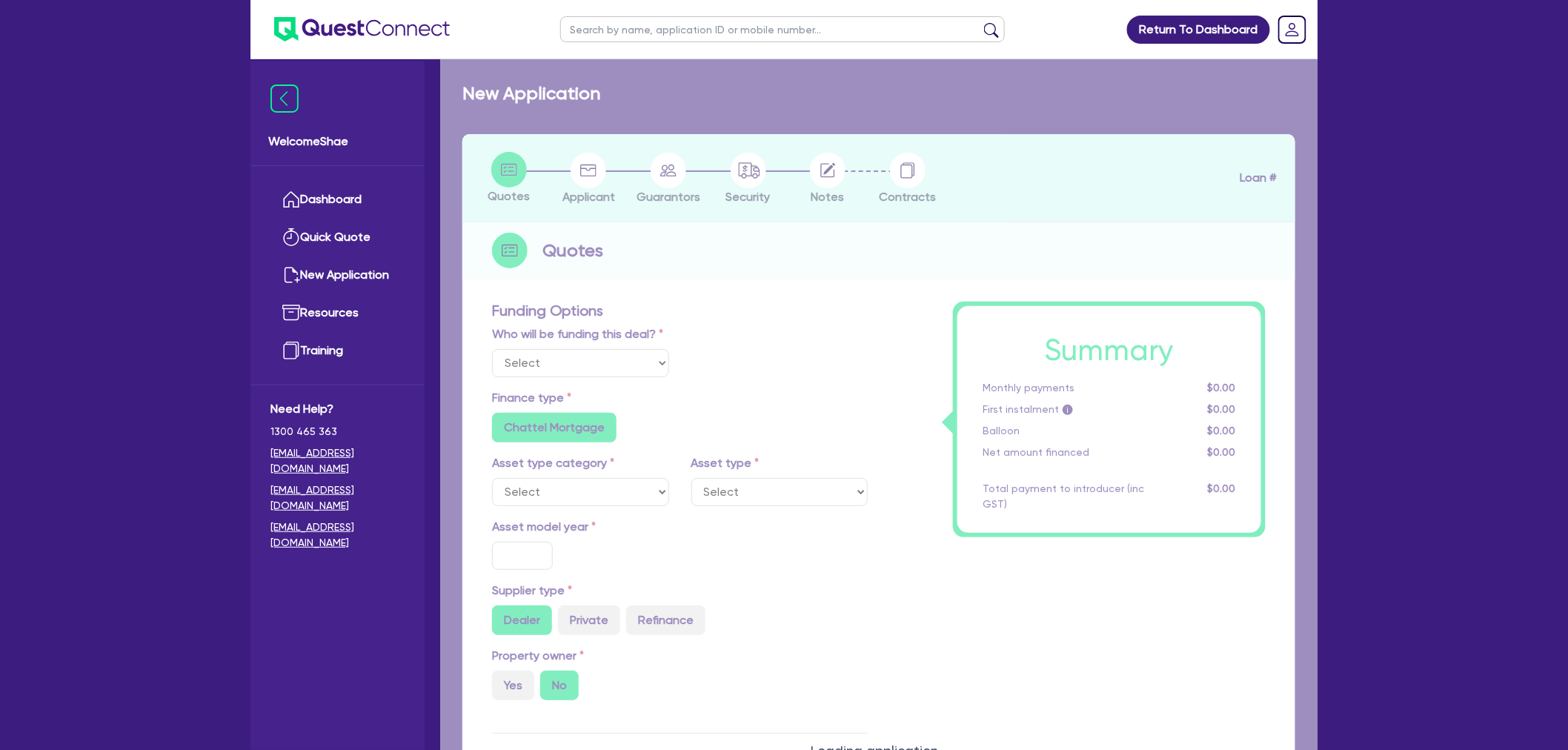
select select "Other"
select select "SECONDARY_ASSETS"
type input "2025"
type input "50,000"
type input "10,000"
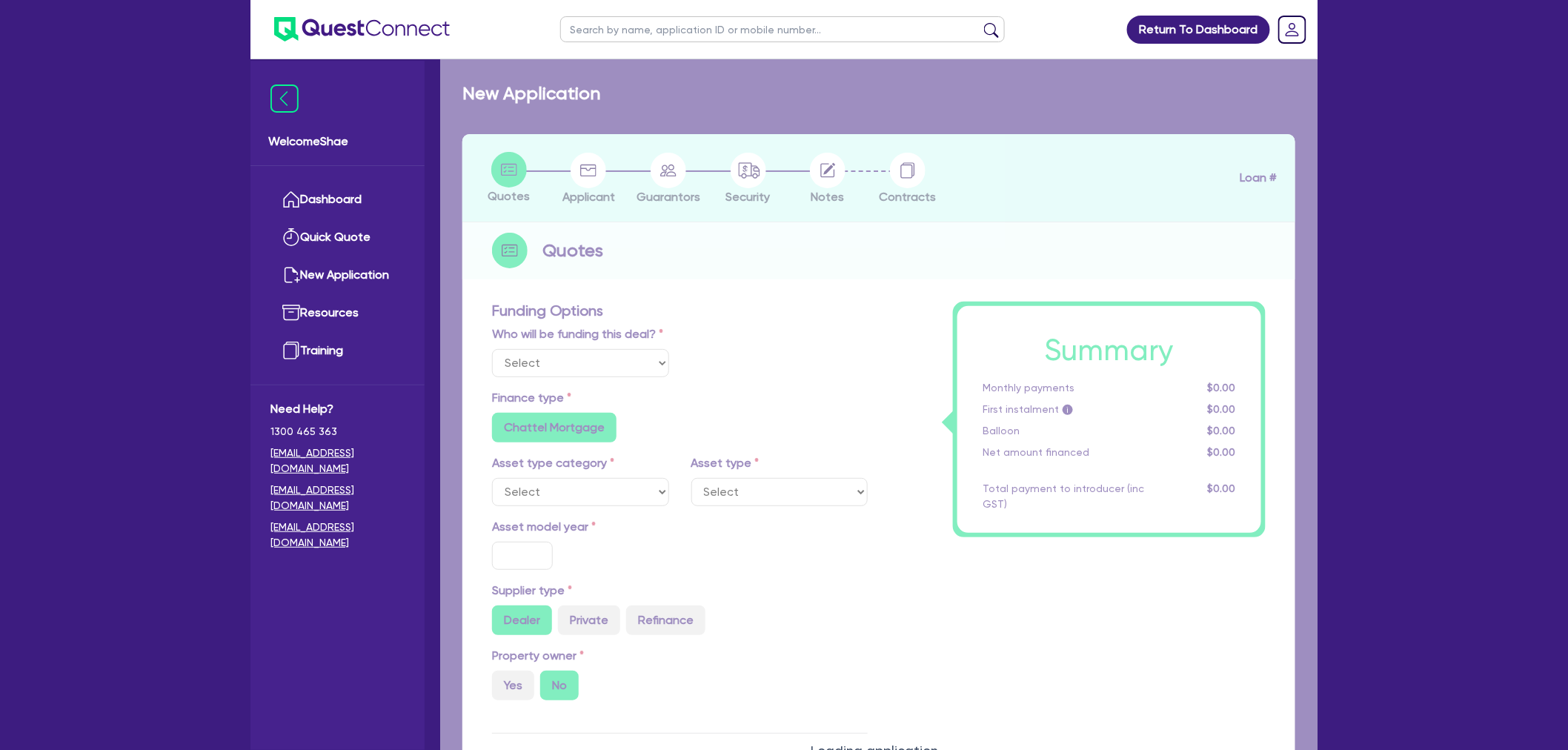
type input "2.5"
type input "1,000"
radio input "true"
type input "17.95"
select select "ENGINEERING_AND_TOOLMAKING"
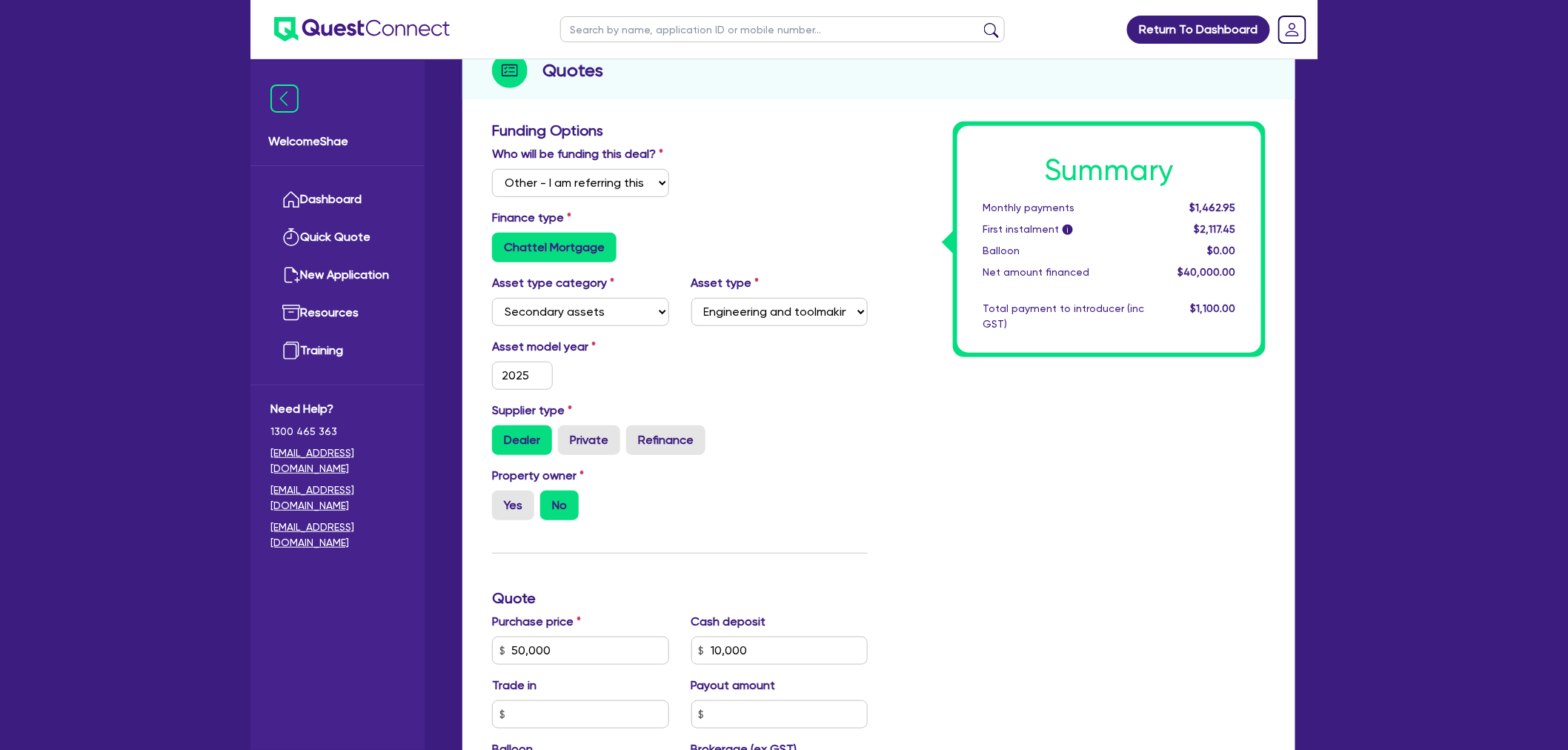
scroll to position [164, 0]
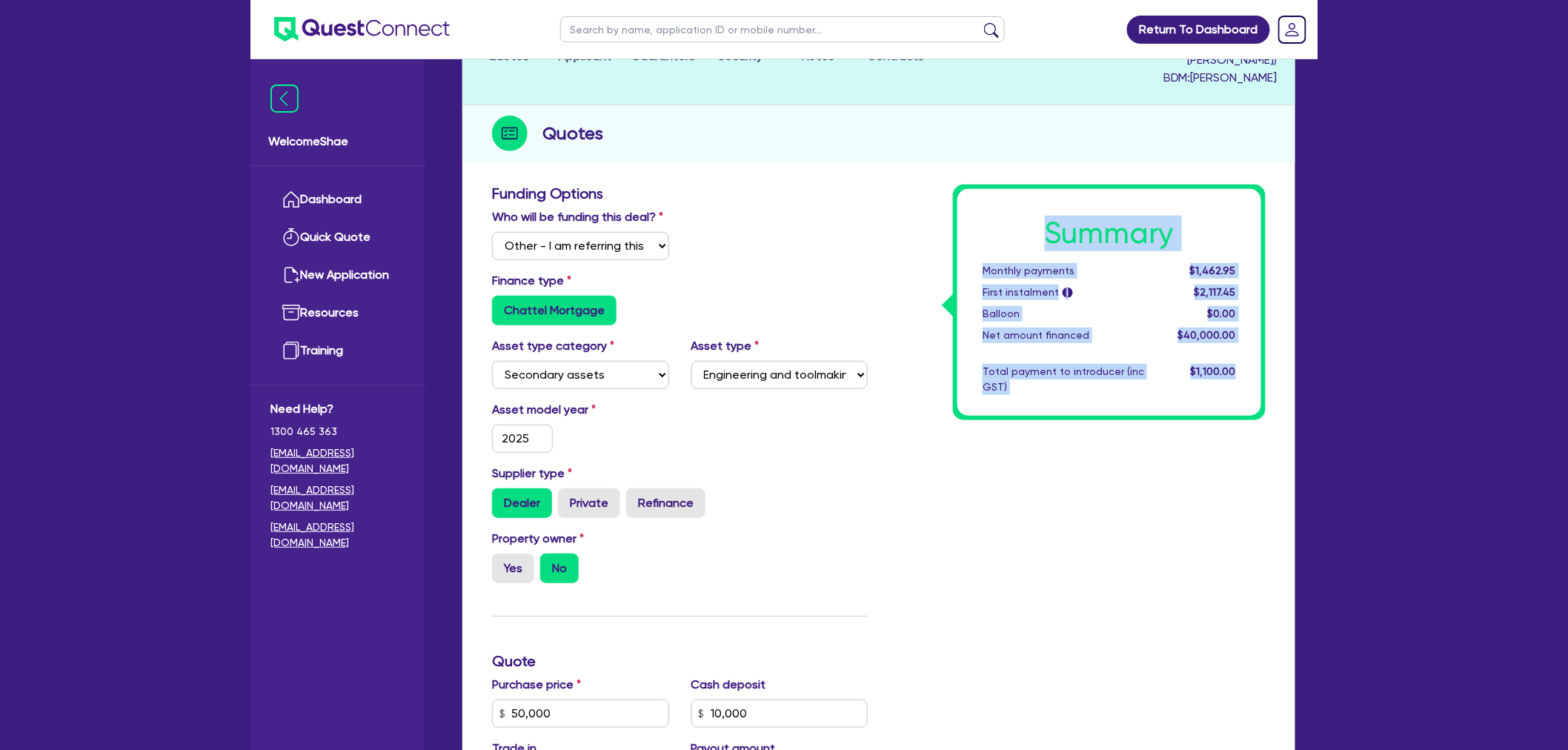
drag, startPoint x: 1042, startPoint y: 216, endPoint x: 1239, endPoint y: 352, distance: 239.4
click at [1239, 352] on div "Summary Monthly payments $1,462.95 First instalment i $2,117.45 Balloon $0.00 N…" at bounding box center [1109, 302] width 304 height 226
click at [1239, 364] on div "$1,100.00" at bounding box center [1201, 379] width 92 height 32
drag, startPoint x: 1245, startPoint y: 353, endPoint x: 1050, endPoint y: 220, distance: 236.0
click at [1050, 220] on div "Summary Monthly payments $1,462.95 First instalment i $2,117.45 Balloon $0.00 N…" at bounding box center [1109, 302] width 304 height 226
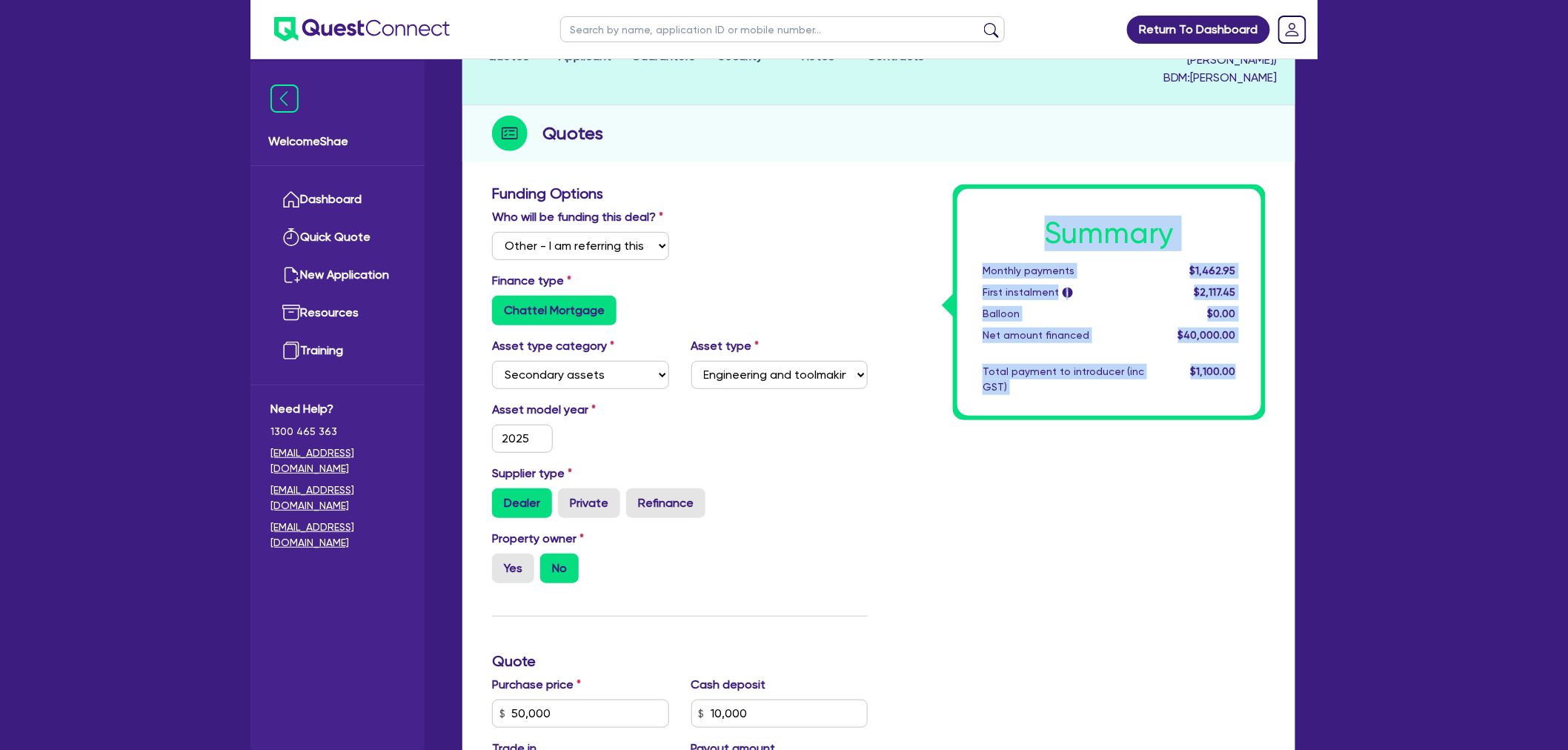
click at [1055, 216] on h1 "Summary" at bounding box center [1108, 233] width 253 height 35
drag, startPoint x: 1047, startPoint y: 212, endPoint x: 1235, endPoint y: 352, distance: 234.4
click at [1235, 352] on div "Summary Monthly payments $1,462.95 First instalment i $2,117.45 Balloon $0.00 N…" at bounding box center [1109, 302] width 304 height 226
click at [1235, 365] on span "$1,100.00" at bounding box center [1213, 371] width 45 height 11
drag, startPoint x: 1238, startPoint y: 352, endPoint x: 1046, endPoint y: 219, distance: 233.6
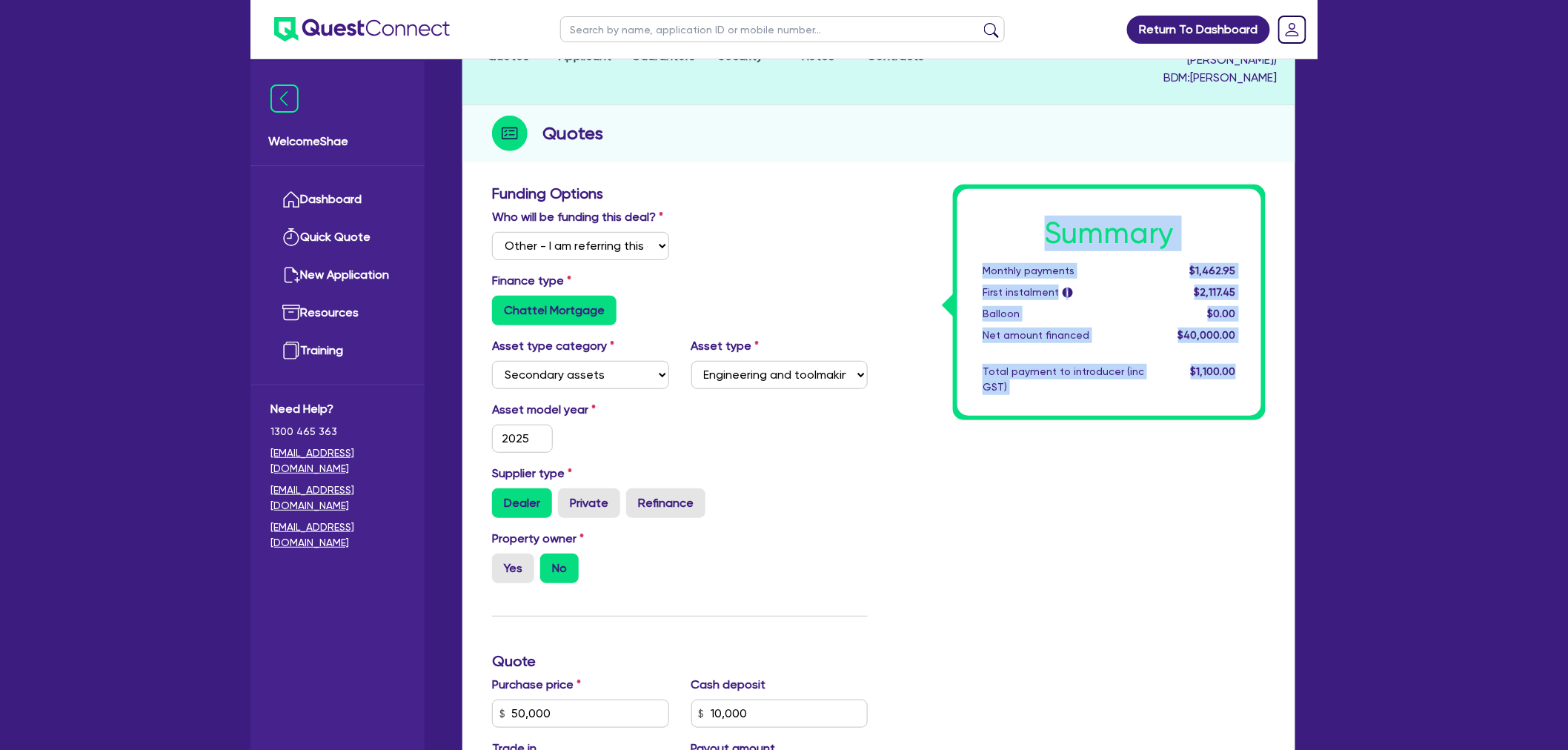
click at [1046, 219] on div "Summary Monthly payments $1,462.95 First instalment i $2,117.45 Balloon $0.00 N…" at bounding box center [1109, 302] width 304 height 226
click at [1046, 219] on h1 "Summary" at bounding box center [1108, 233] width 253 height 35
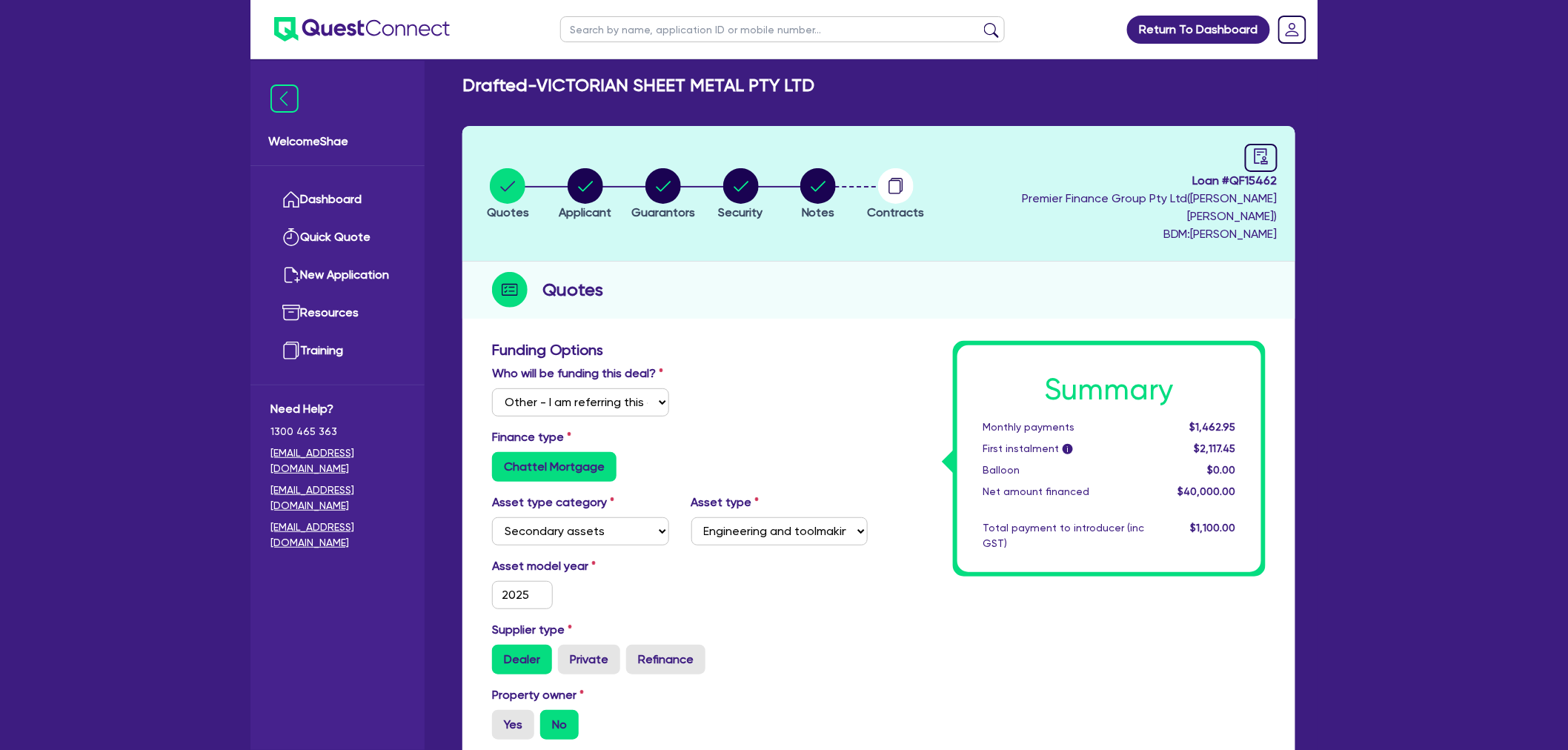
scroll to position [0, 0]
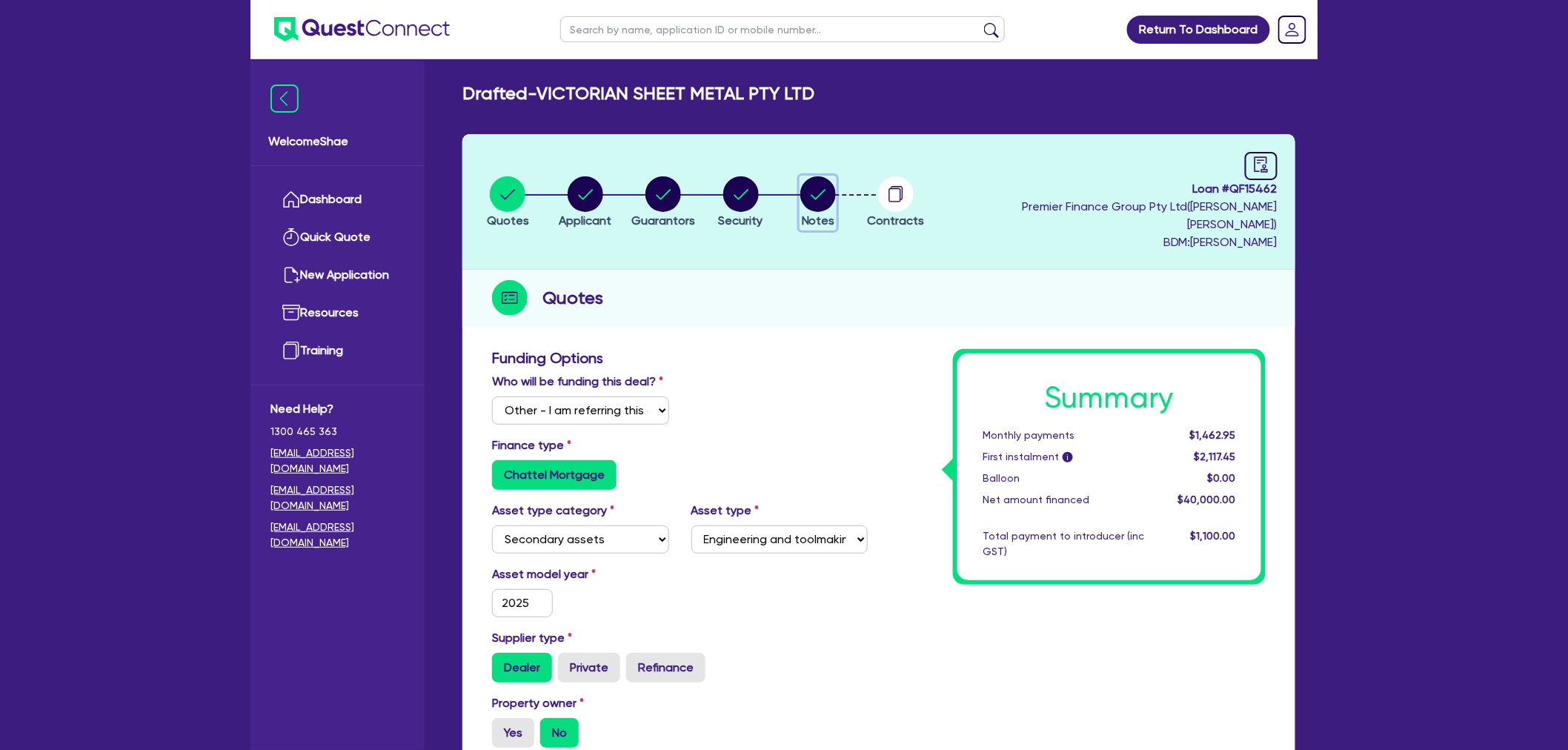
click at [836, 191] on circle "button" at bounding box center [817, 194] width 35 height 35
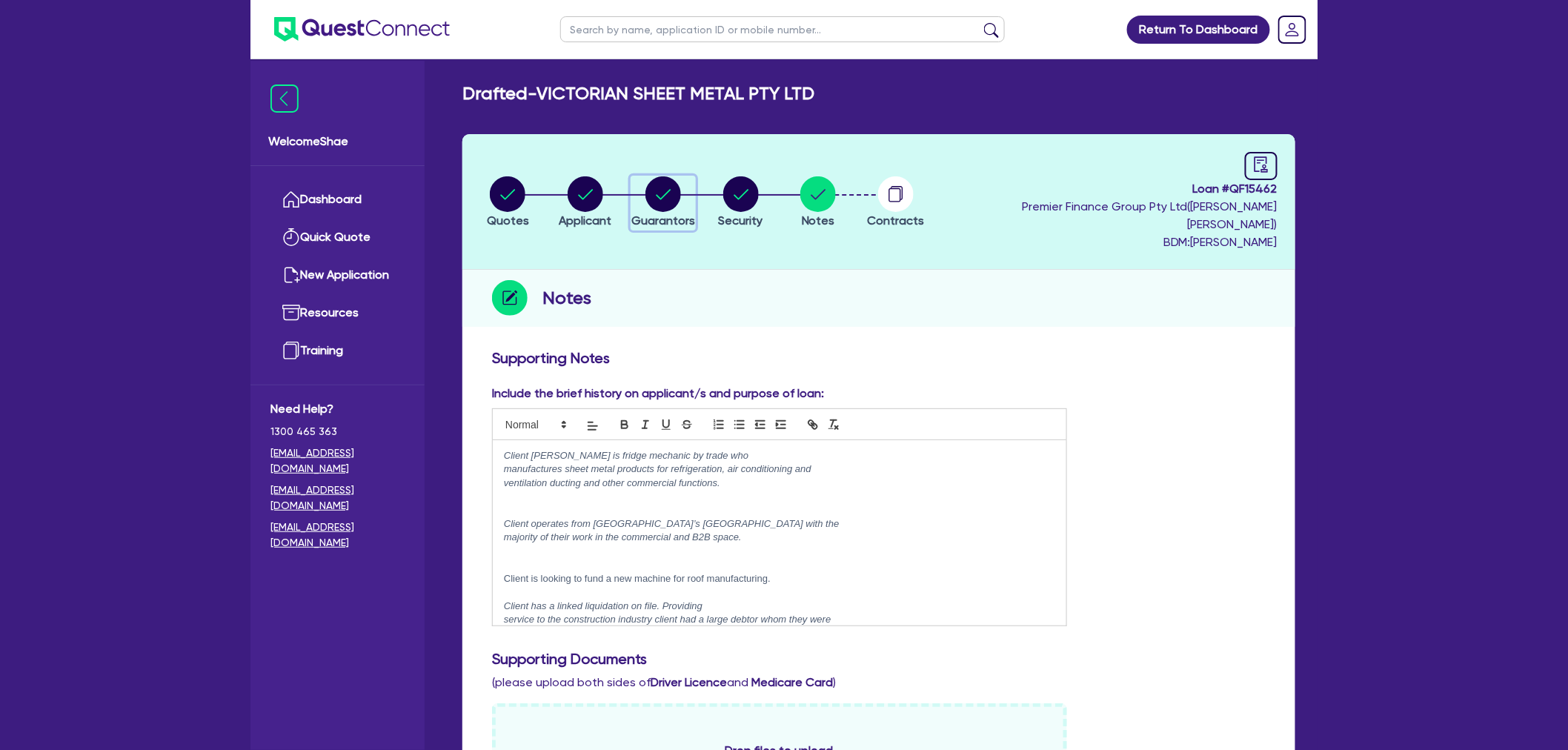
click at [690, 191] on div "button" at bounding box center [663, 194] width 64 height 35
select select "MR"
select select "VIC"
select select "MARRIED"
select select "CASH"
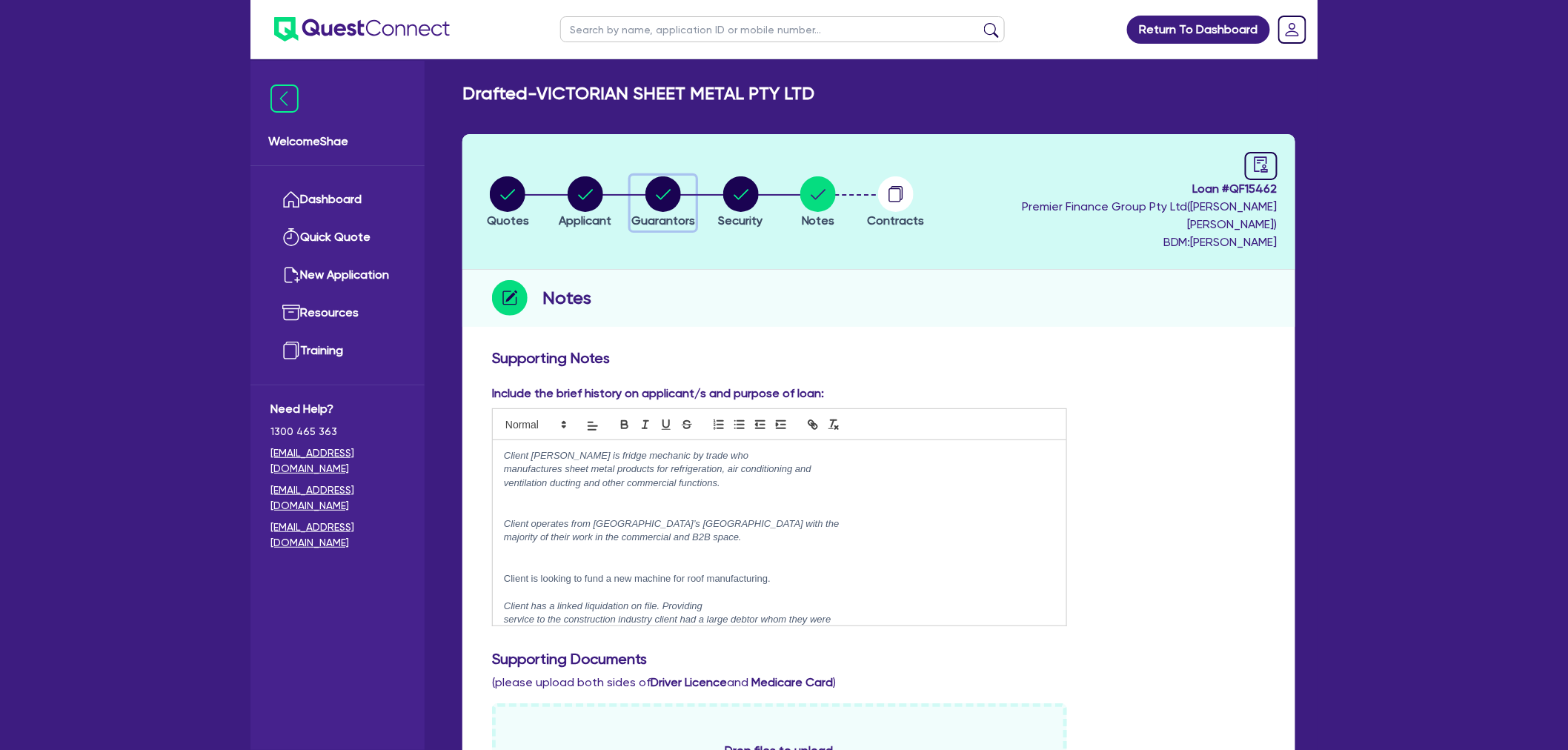
select select "EQUIPMENT"
select select "HOUSEHOLD_PERSONAL"
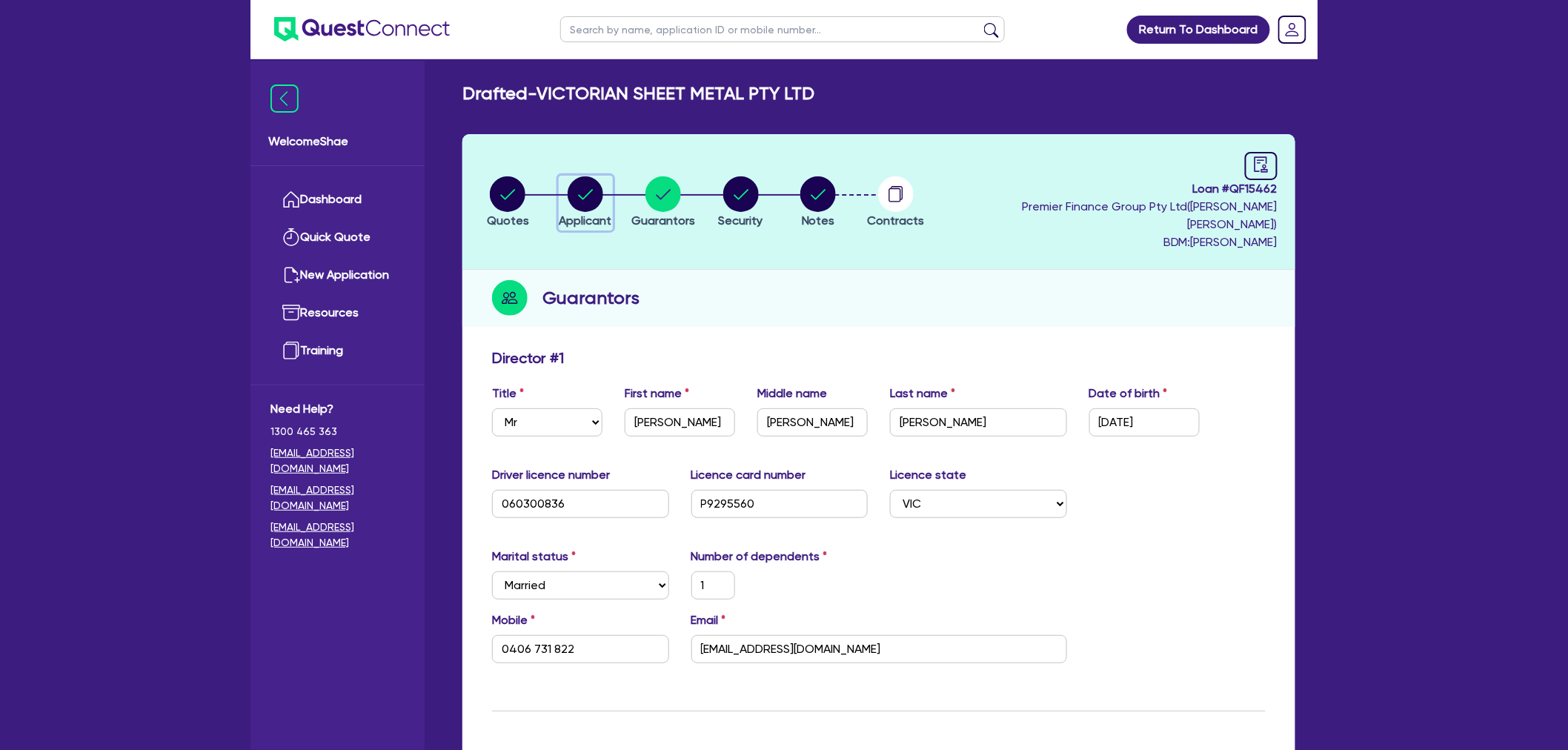
click at [591, 201] on circle "button" at bounding box center [585, 194] width 35 height 35
select select "COMPANY"
select select "BUILDING_CONSTRUCTION"
select select "BUSINESSES_CONSTRUCTION_SERVICES"
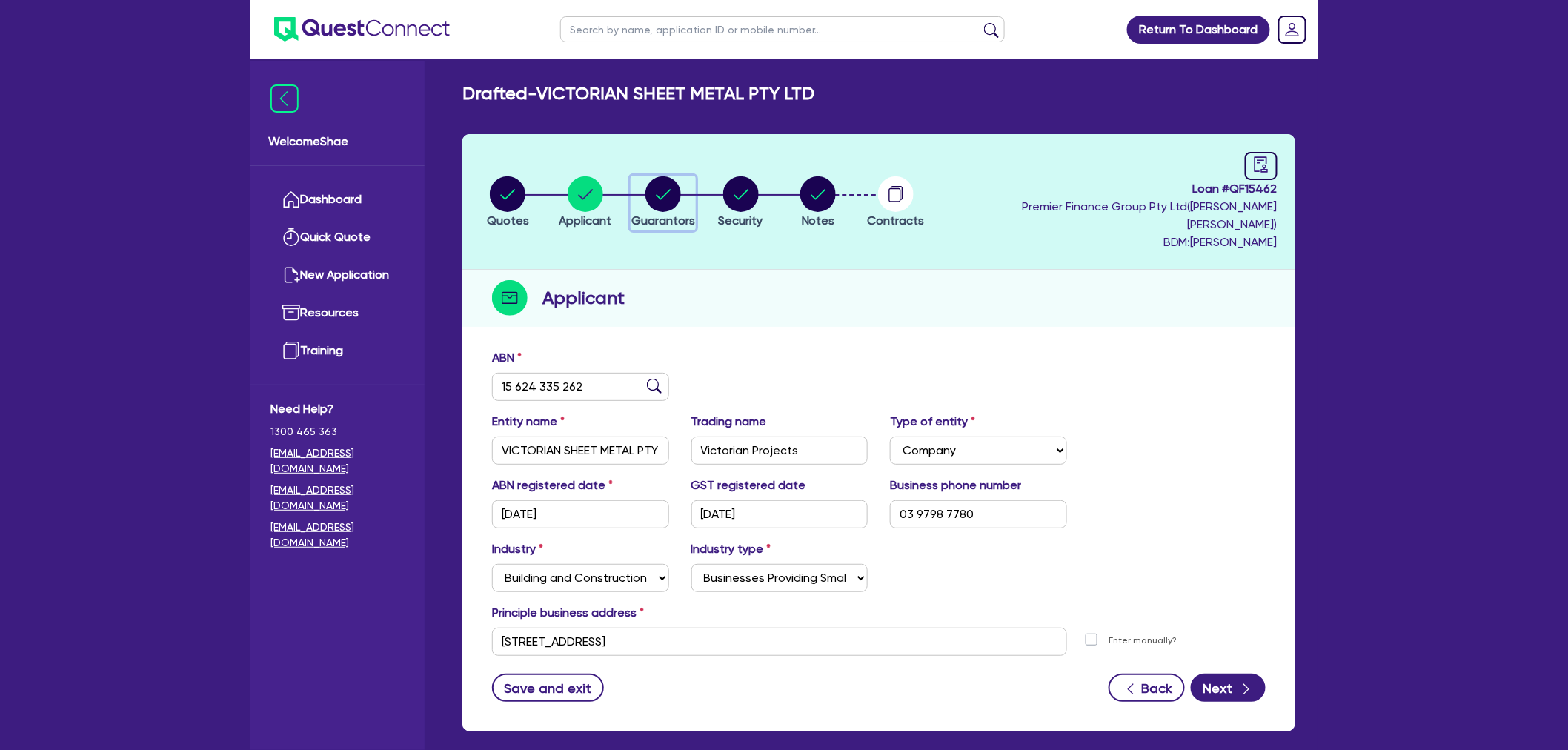
click at [667, 182] on circle "button" at bounding box center [662, 194] width 35 height 35
select select "MR"
select select "VIC"
select select "MARRIED"
select select "CASH"
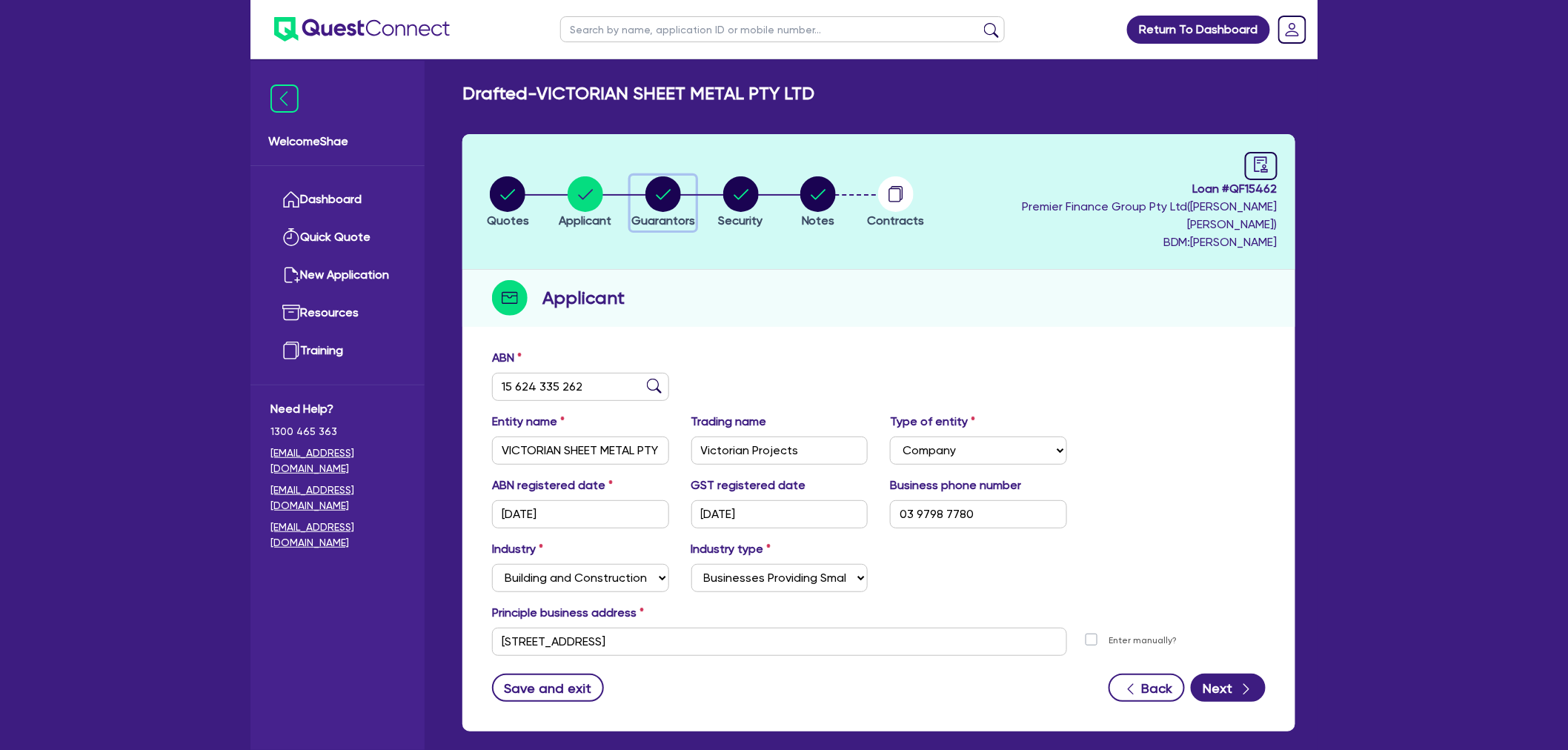
select select "EQUIPMENT"
select select "HOUSEHOLD_PERSONAL"
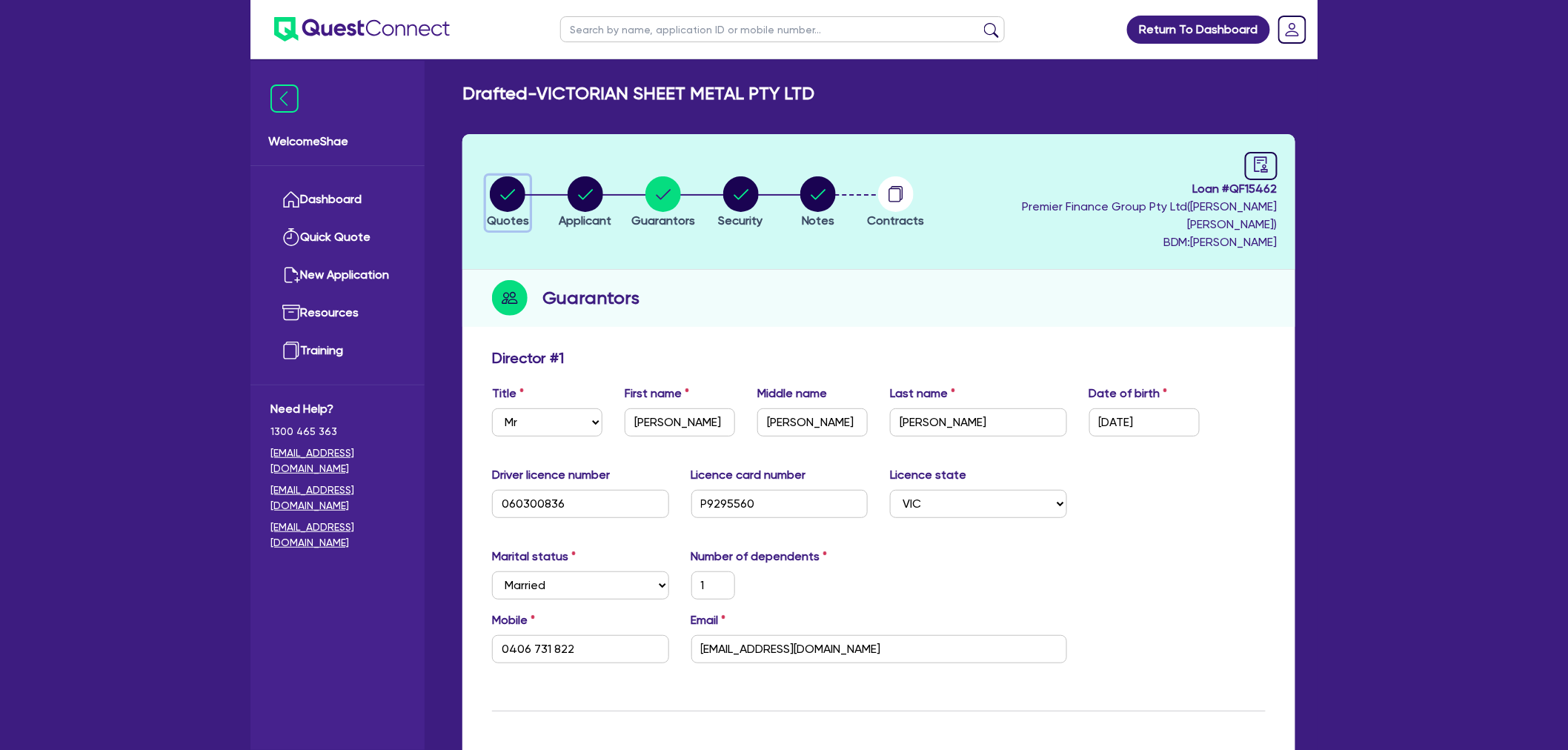
click at [526, 180] on div "button" at bounding box center [507, 194] width 42 height 35
select select "Other"
select select "SECONDARY_ASSETS"
select select "ENGINEERING_AND_TOOLMAKING"
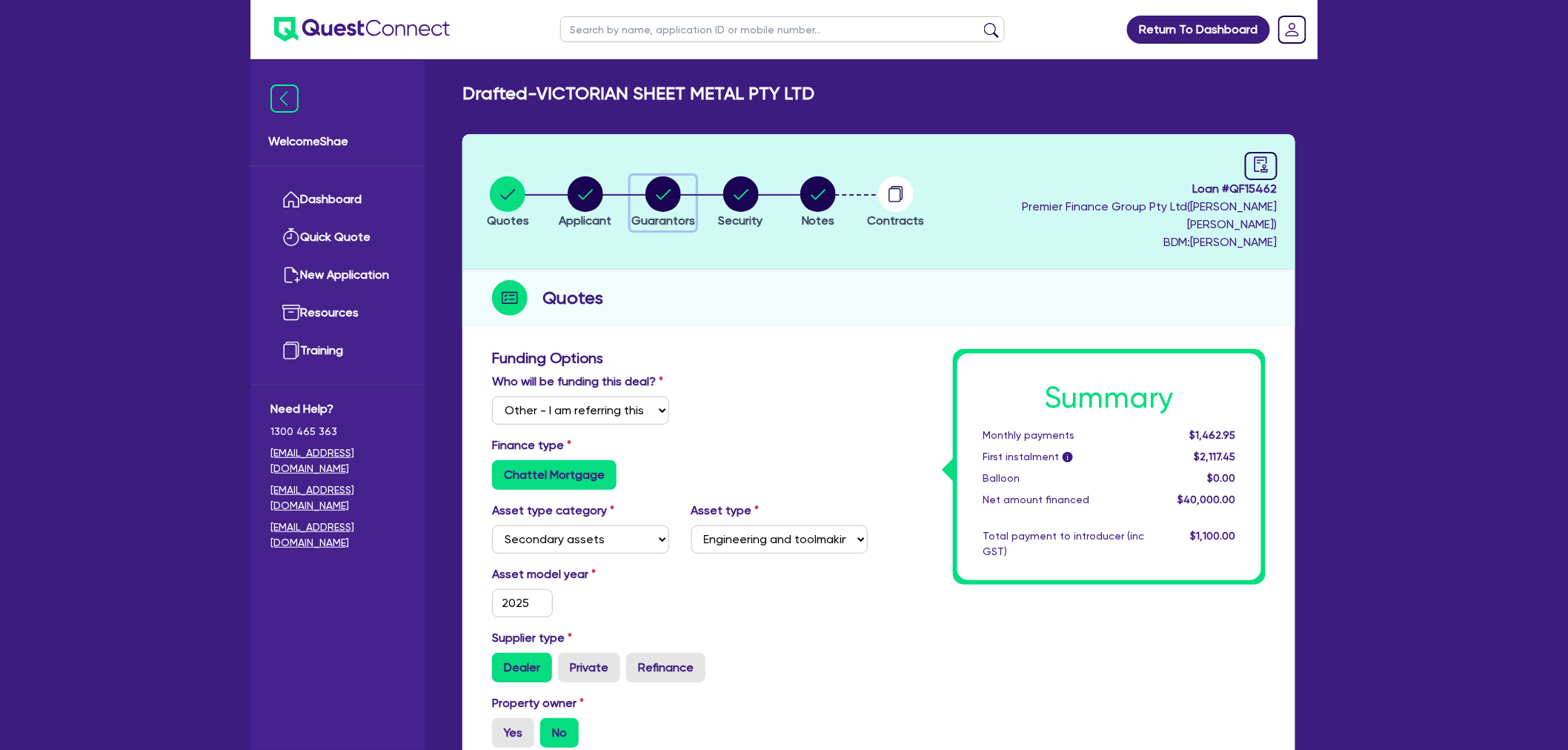
click at [679, 182] on circle "button" at bounding box center [662, 194] width 35 height 35
select select "MR"
select select "VIC"
select select "MARRIED"
select select "CASH"
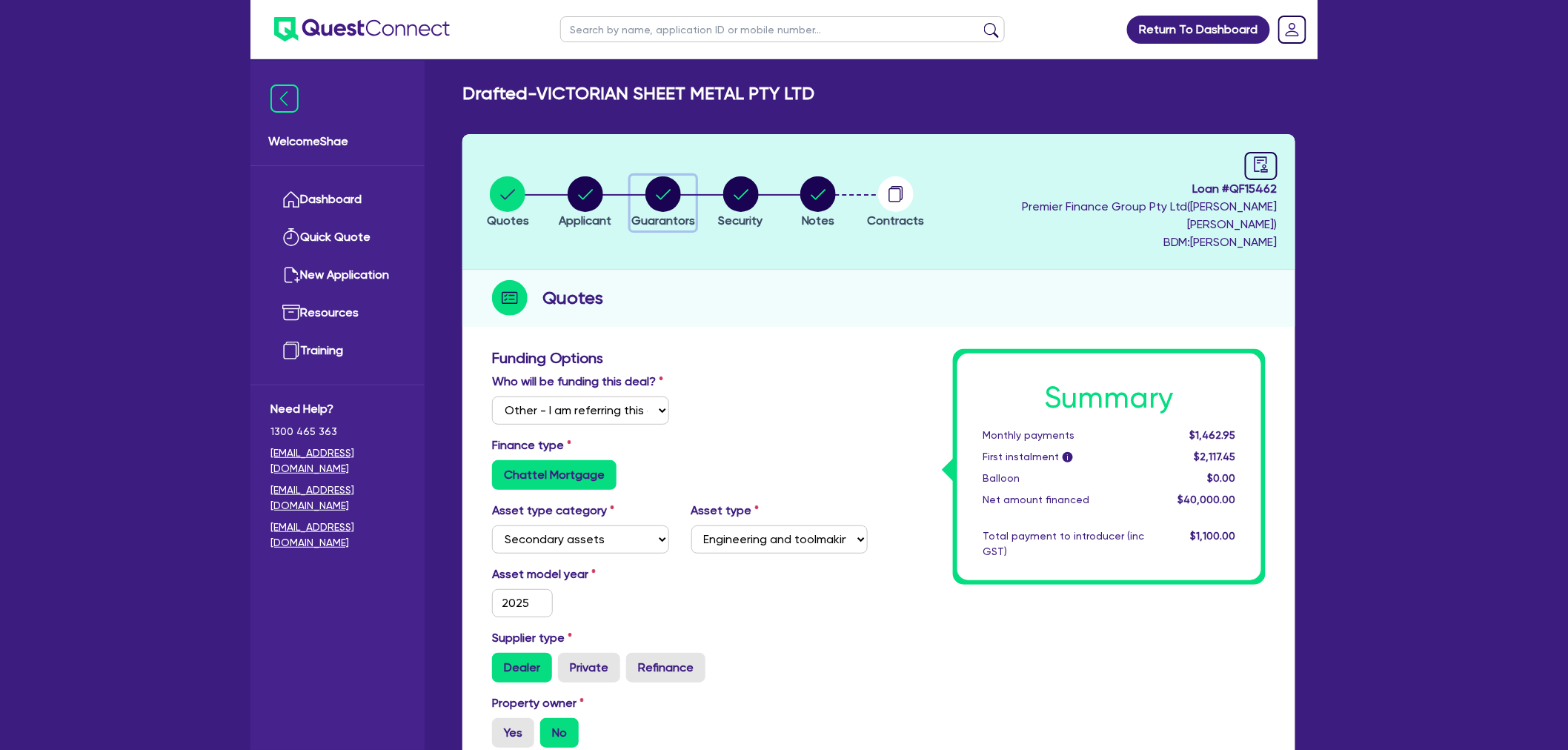
select select "EQUIPMENT"
select select "HOUSEHOLD_PERSONAL"
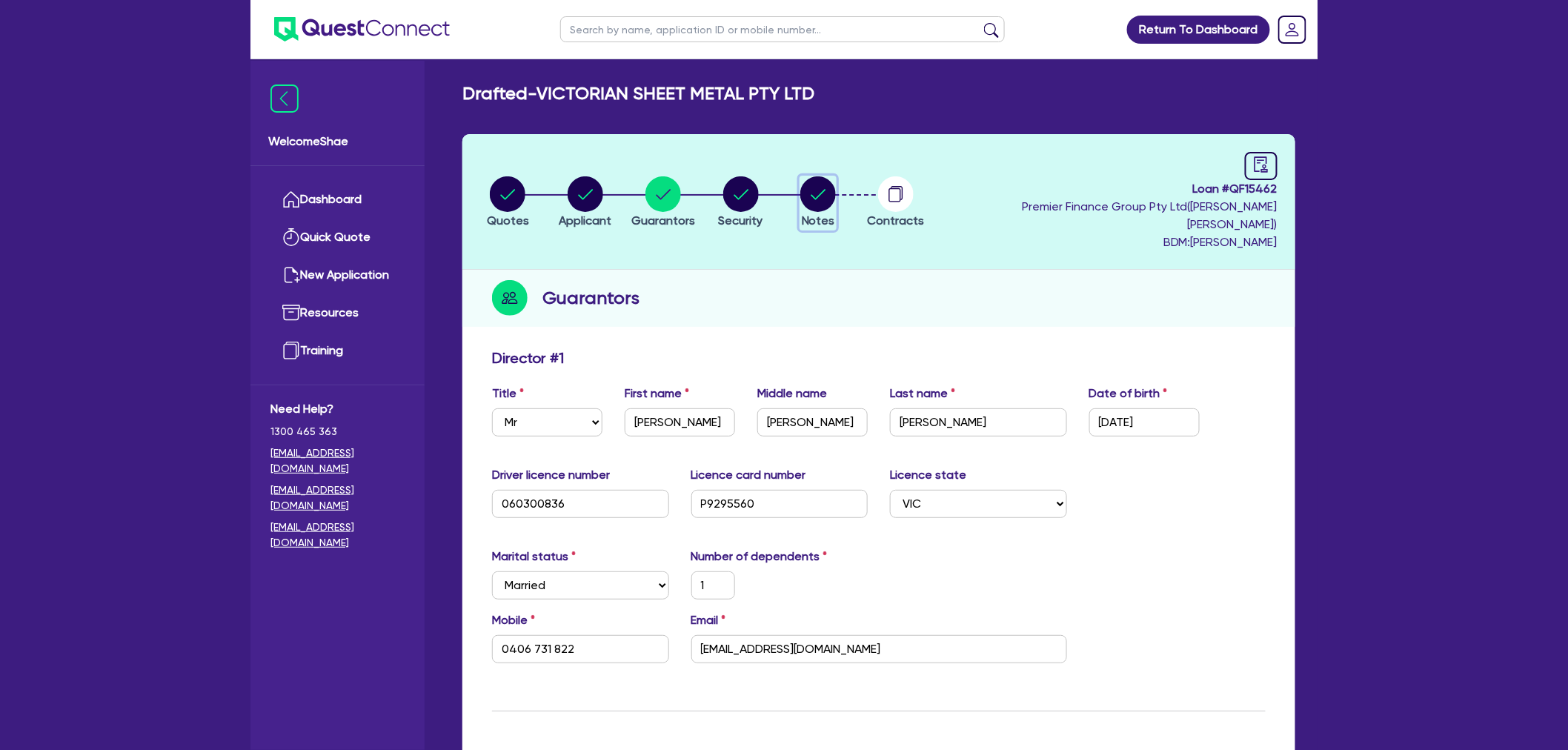
drag, startPoint x: 816, startPoint y: 187, endPoint x: 840, endPoint y: 216, distance: 37.6
click at [816, 187] on circle "button" at bounding box center [817, 194] width 35 height 35
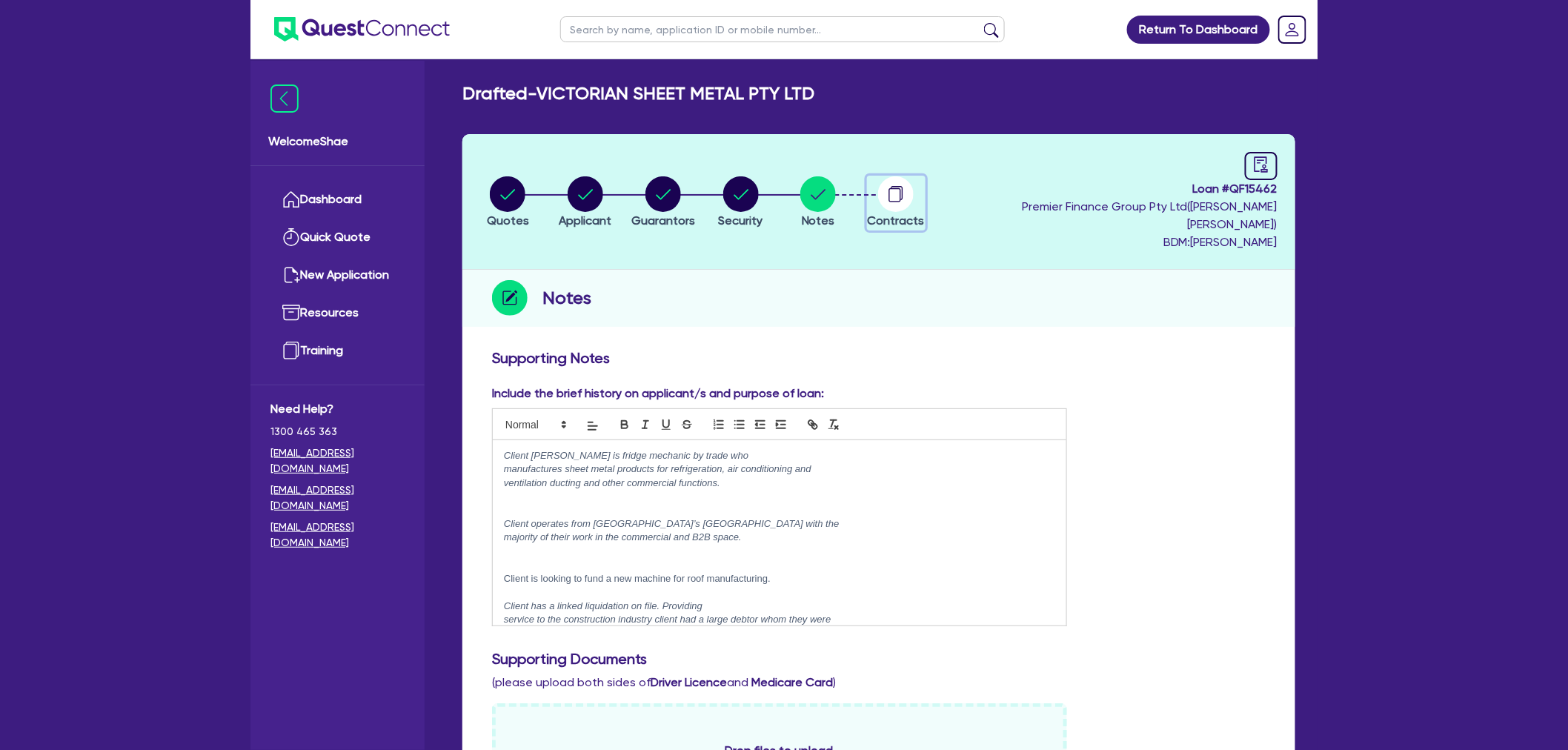
click at [925, 191] on div "button" at bounding box center [896, 194] width 57 height 35
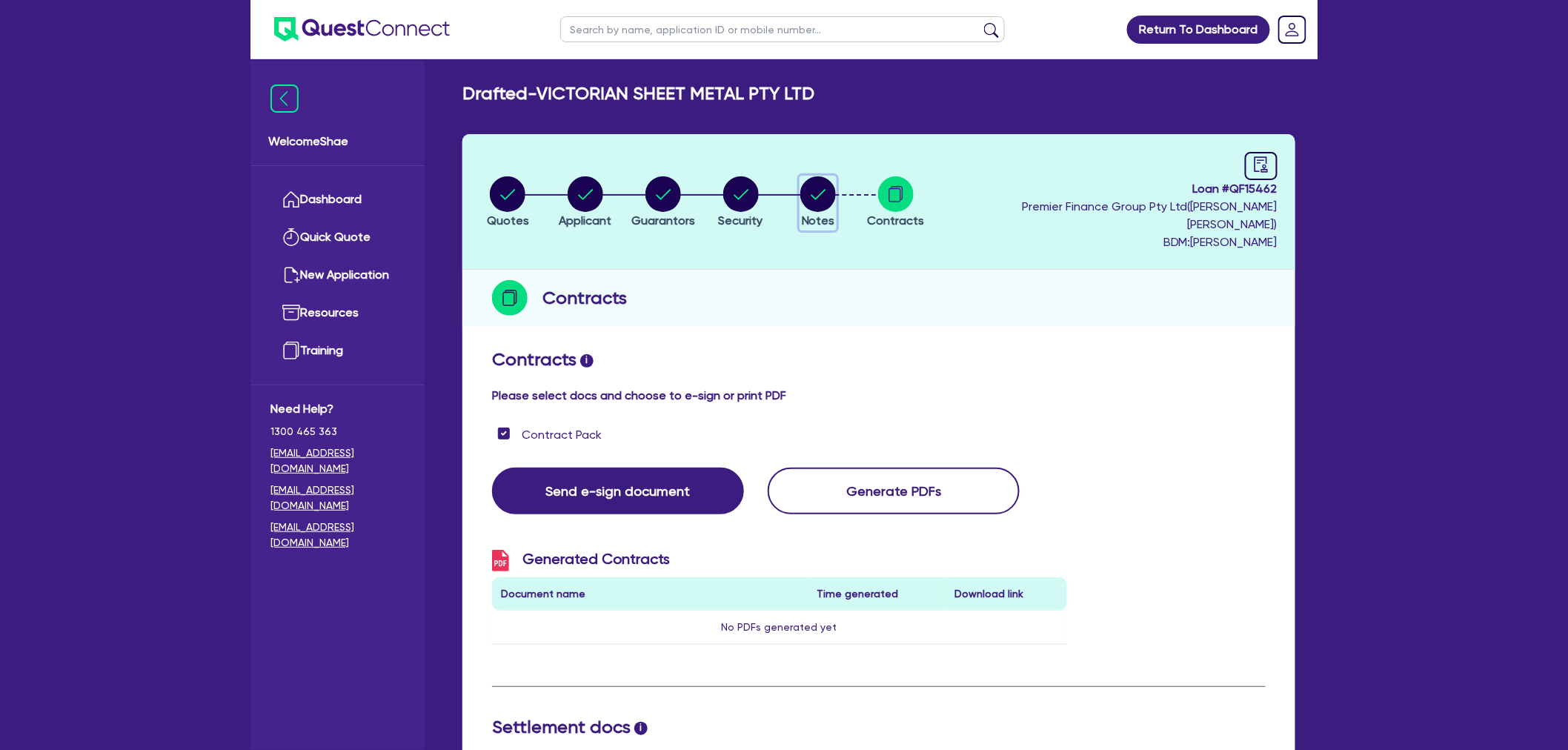
click at [836, 177] on circle "button" at bounding box center [817, 194] width 35 height 35
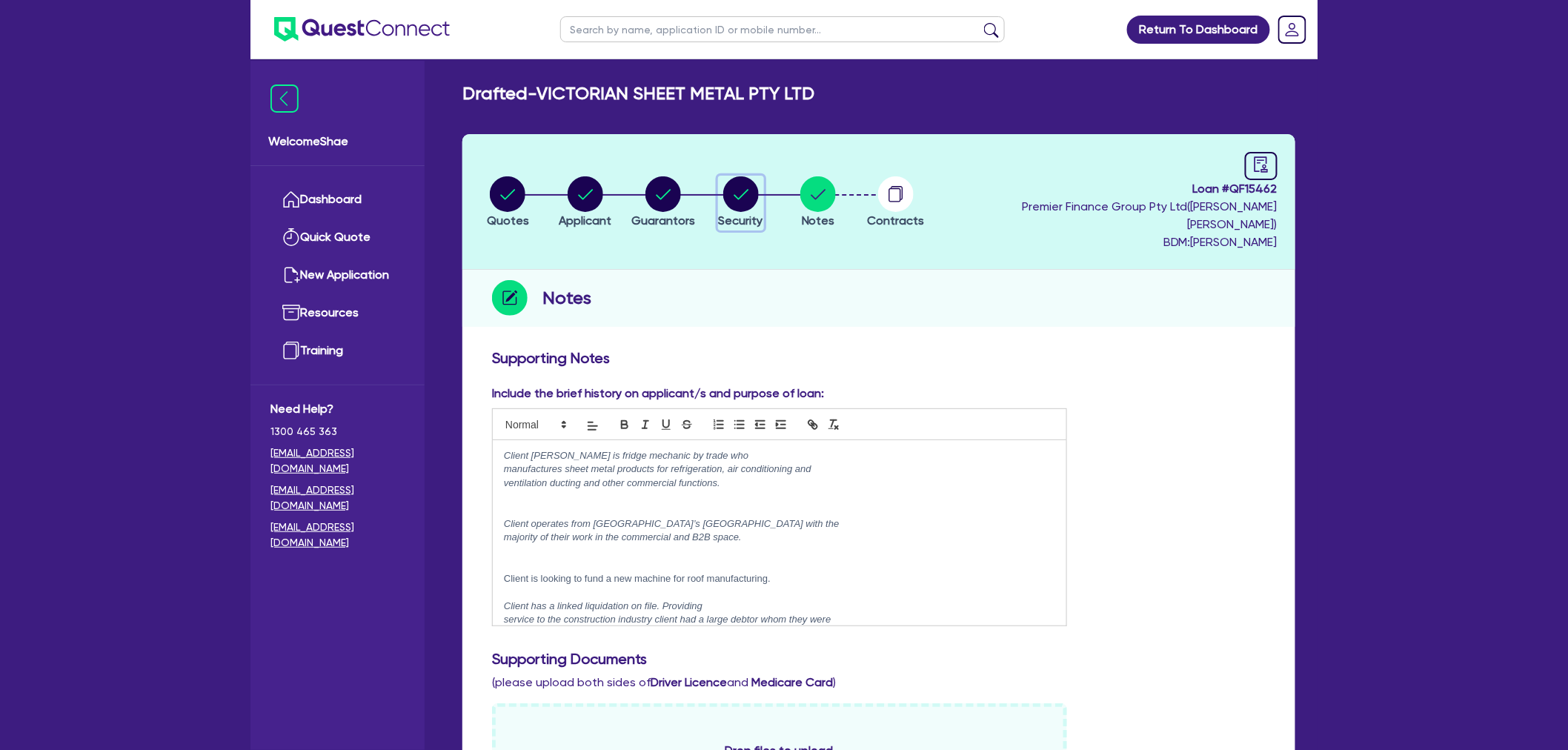
click at [756, 177] on circle "button" at bounding box center [741, 194] width 35 height 35
select select "SECONDARY_ASSETS"
select select "ENGINEERING_AND_TOOLMAKING"
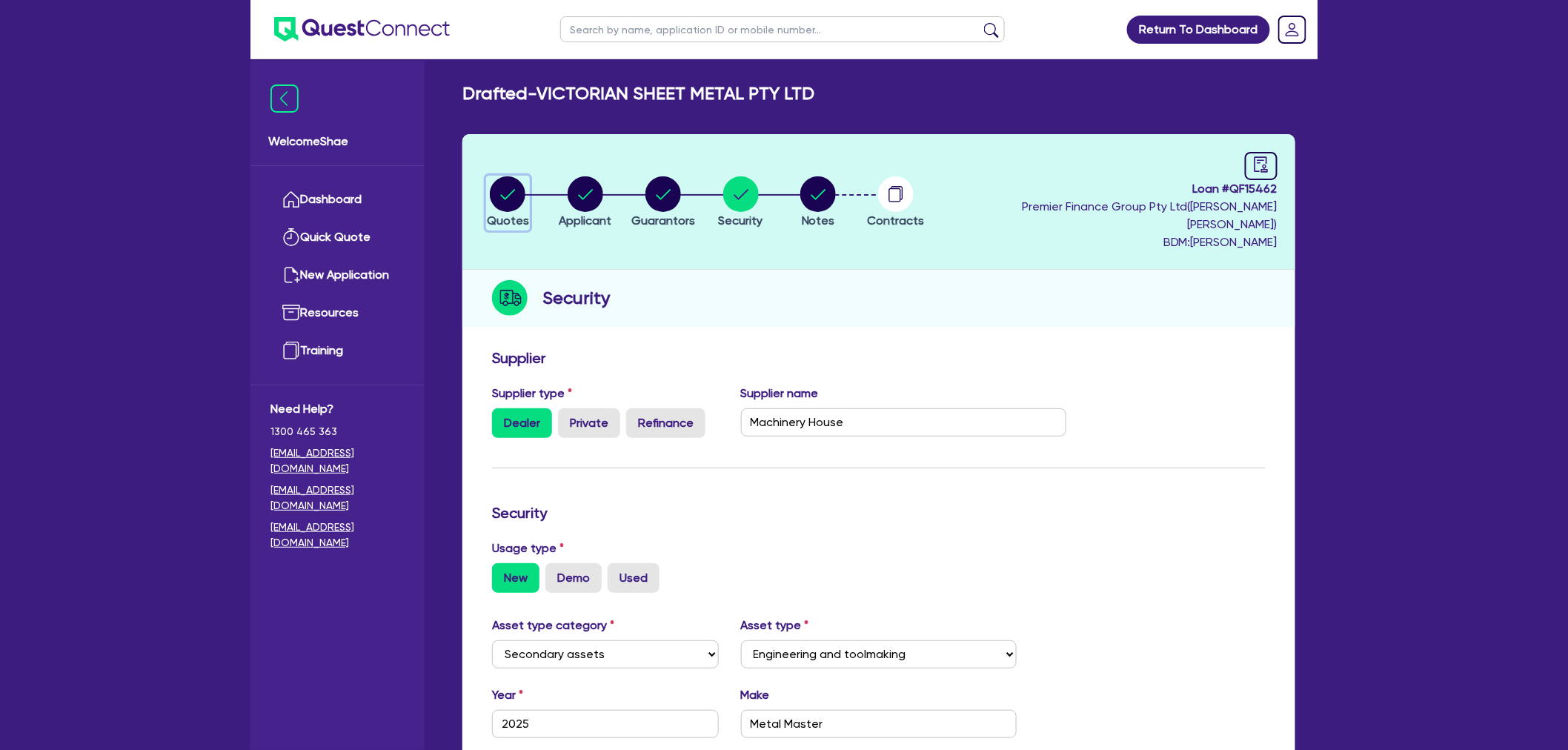
click at [501, 183] on circle "button" at bounding box center [507, 194] width 35 height 35
select select "Other"
select select "SECONDARY_ASSETS"
select select "ENGINEERING_AND_TOOLMAKING"
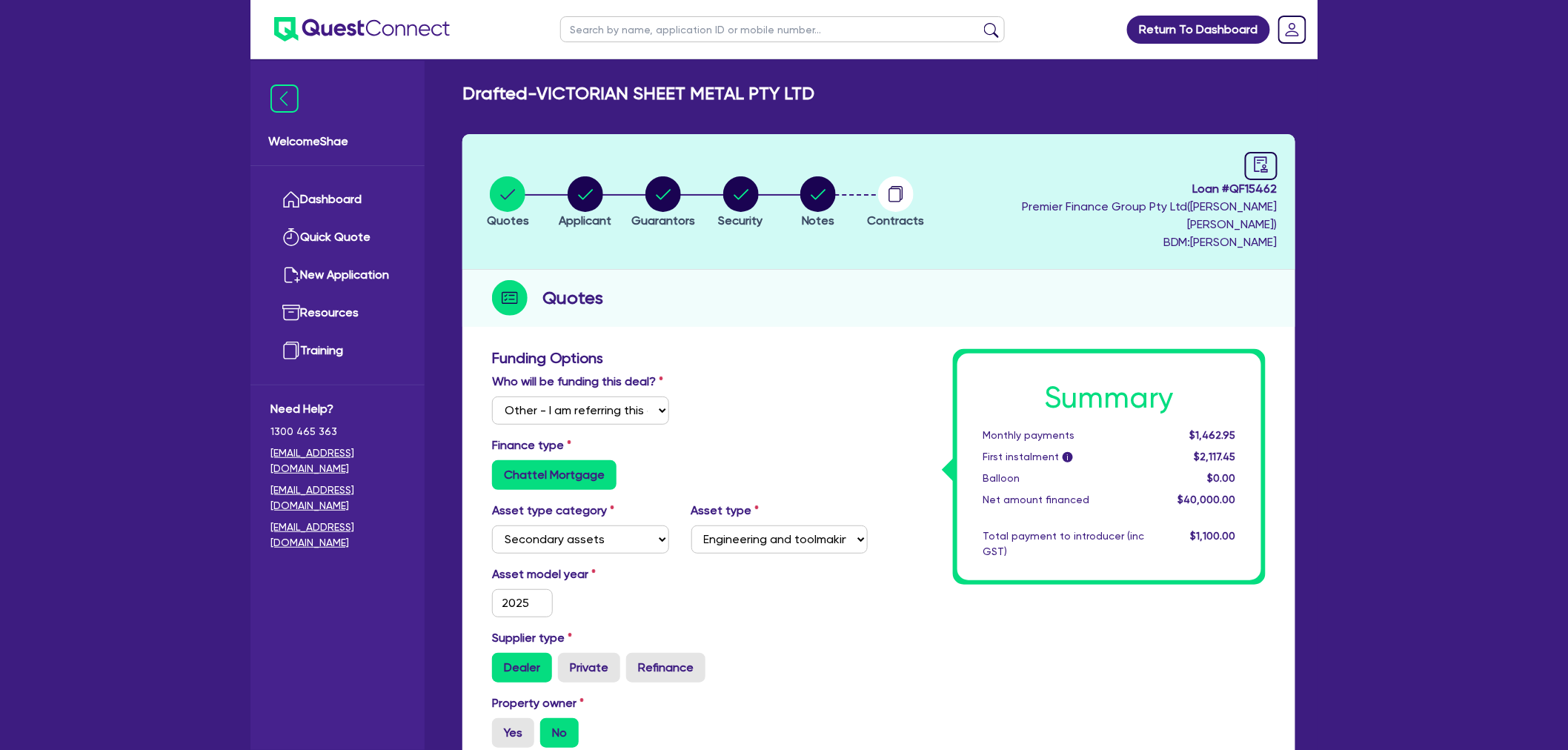
click at [638, 37] on input "text" at bounding box center [782, 29] width 444 height 26
paste input "QF15463"
type input "QF15463"
click button "submit" at bounding box center [991, 32] width 24 height 21
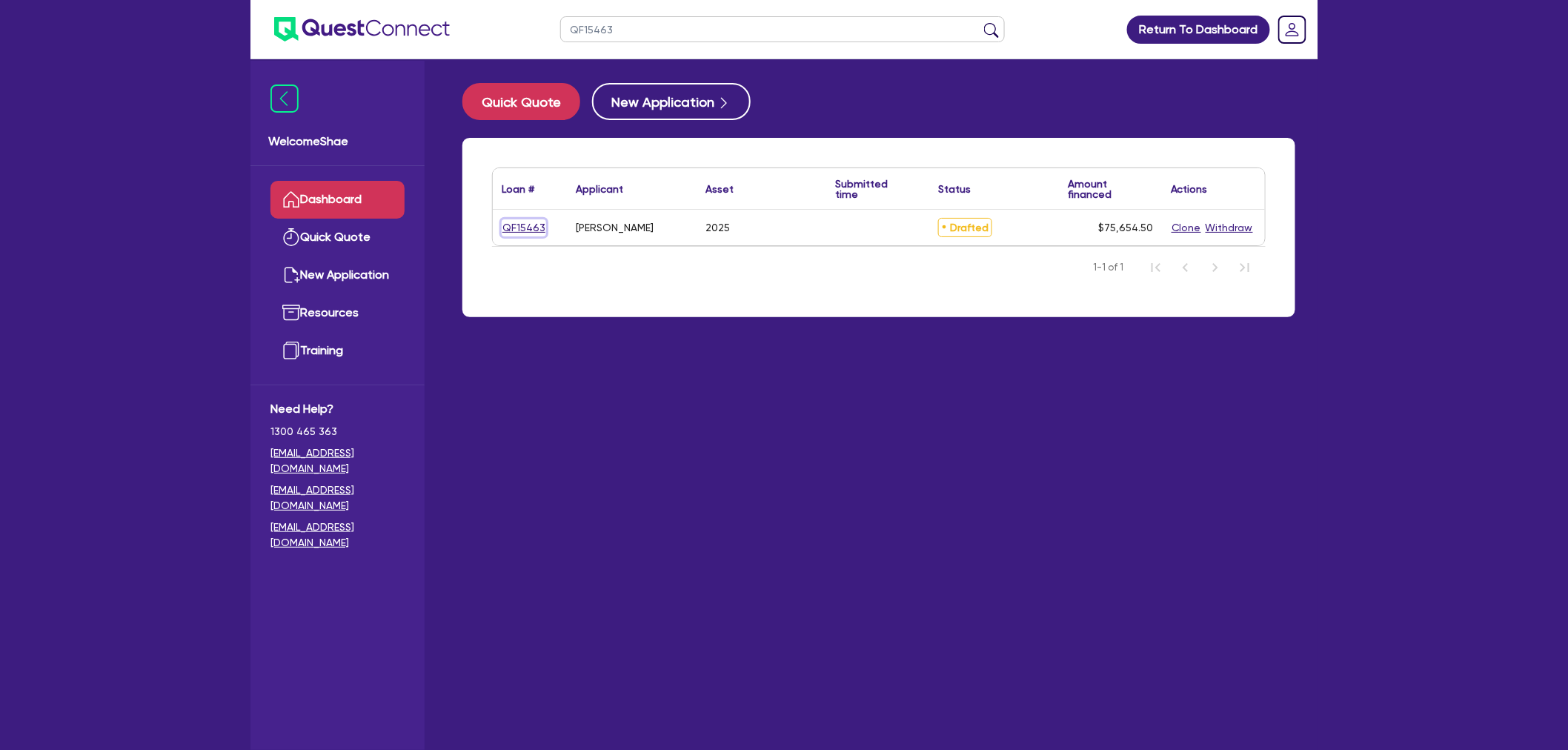
click at [530, 223] on link "QF15463" at bounding box center [524, 228] width 45 height 17
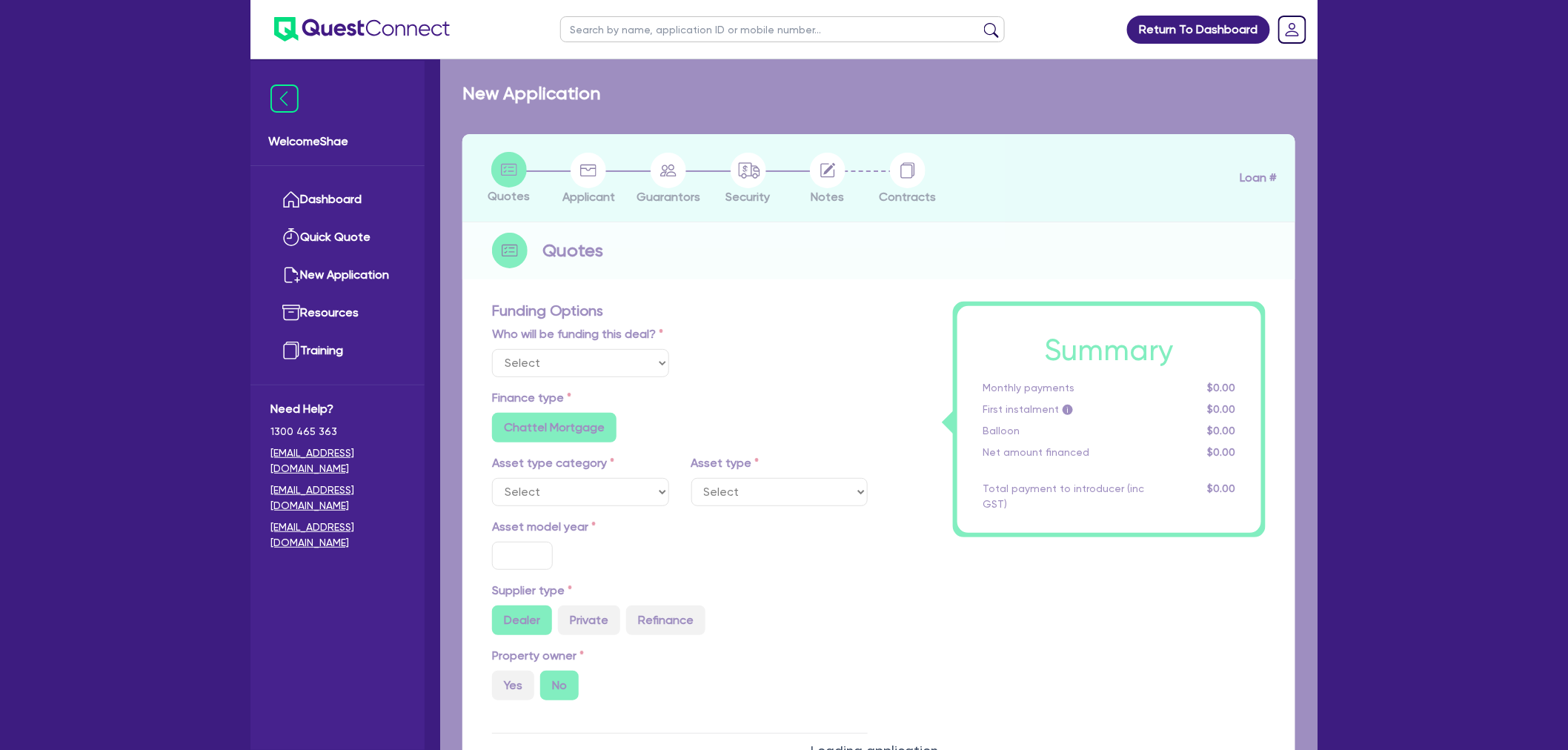
select select "Other"
select select "CARS_AND_LIGHT_TRUCKS"
type input "2025"
radio input "true"
type input "75,000"
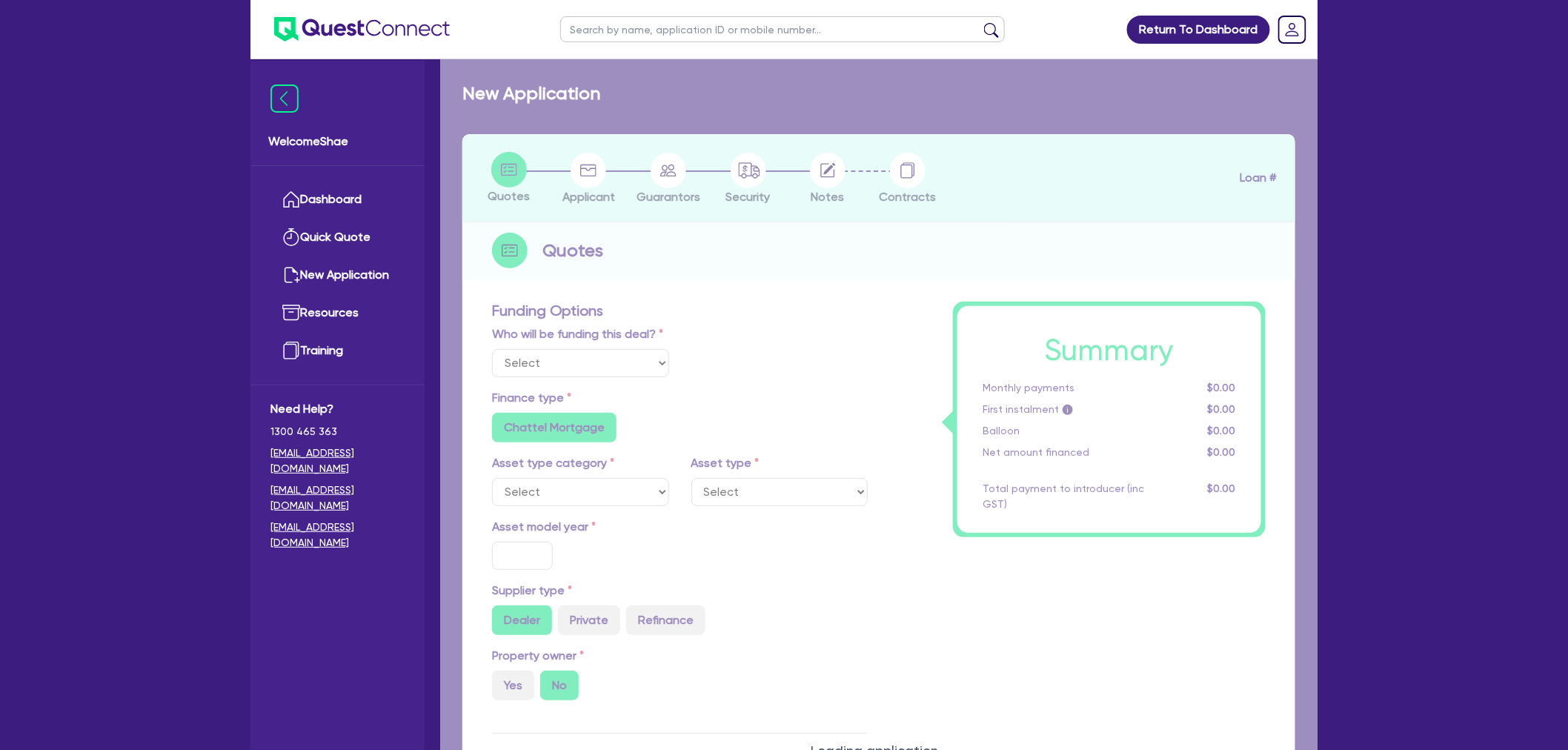
type input "8.99"
type input "1,400"
radio input "true"
radio input "false"
select select "PASSENGER_VEHICLES"
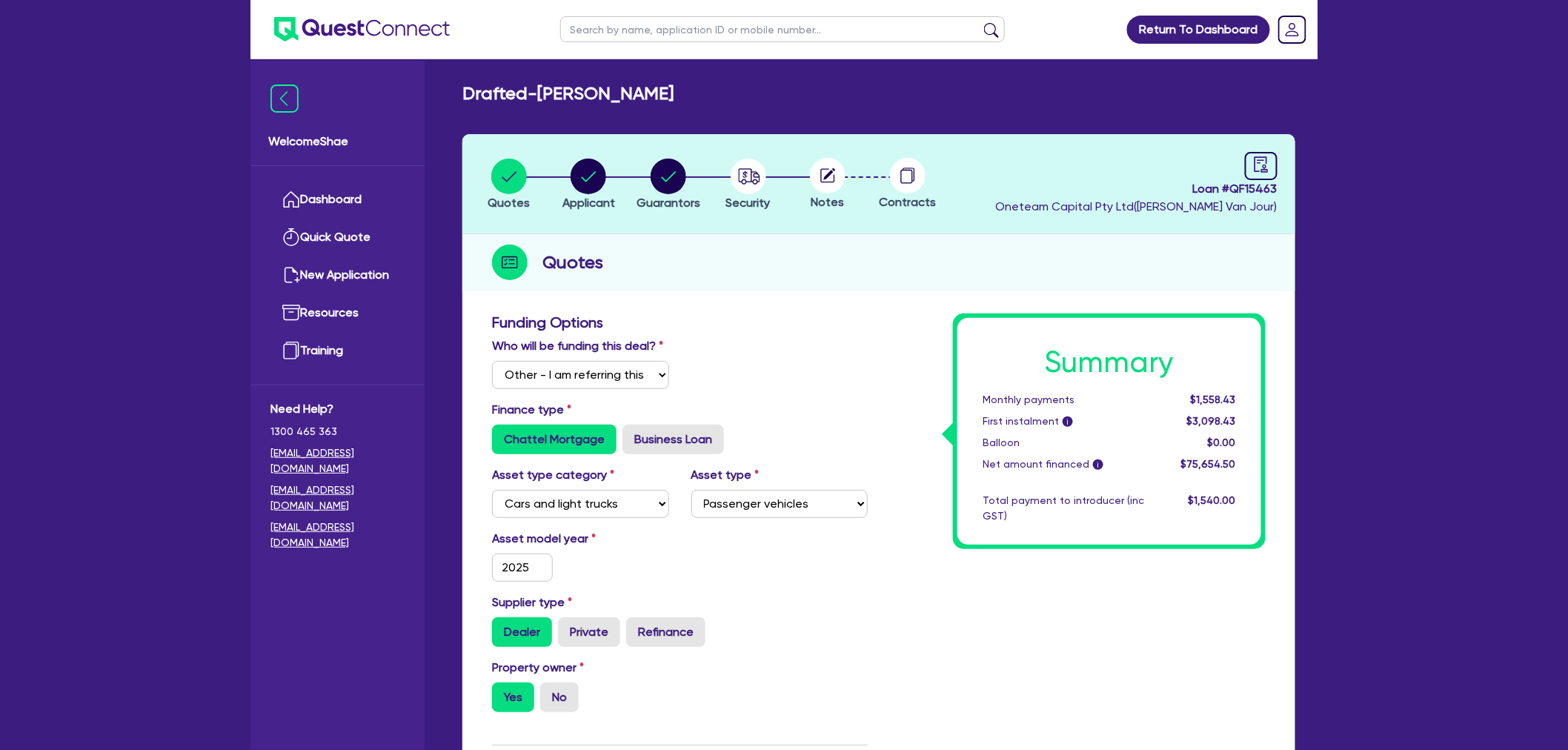
drag, startPoint x: 1172, startPoint y: 671, endPoint x: 1123, endPoint y: 615, distance: 74.4
click at [669, 179] on icon "button" at bounding box center [669, 176] width 15 height 11
select select "MRS"
select select "SINGLE"
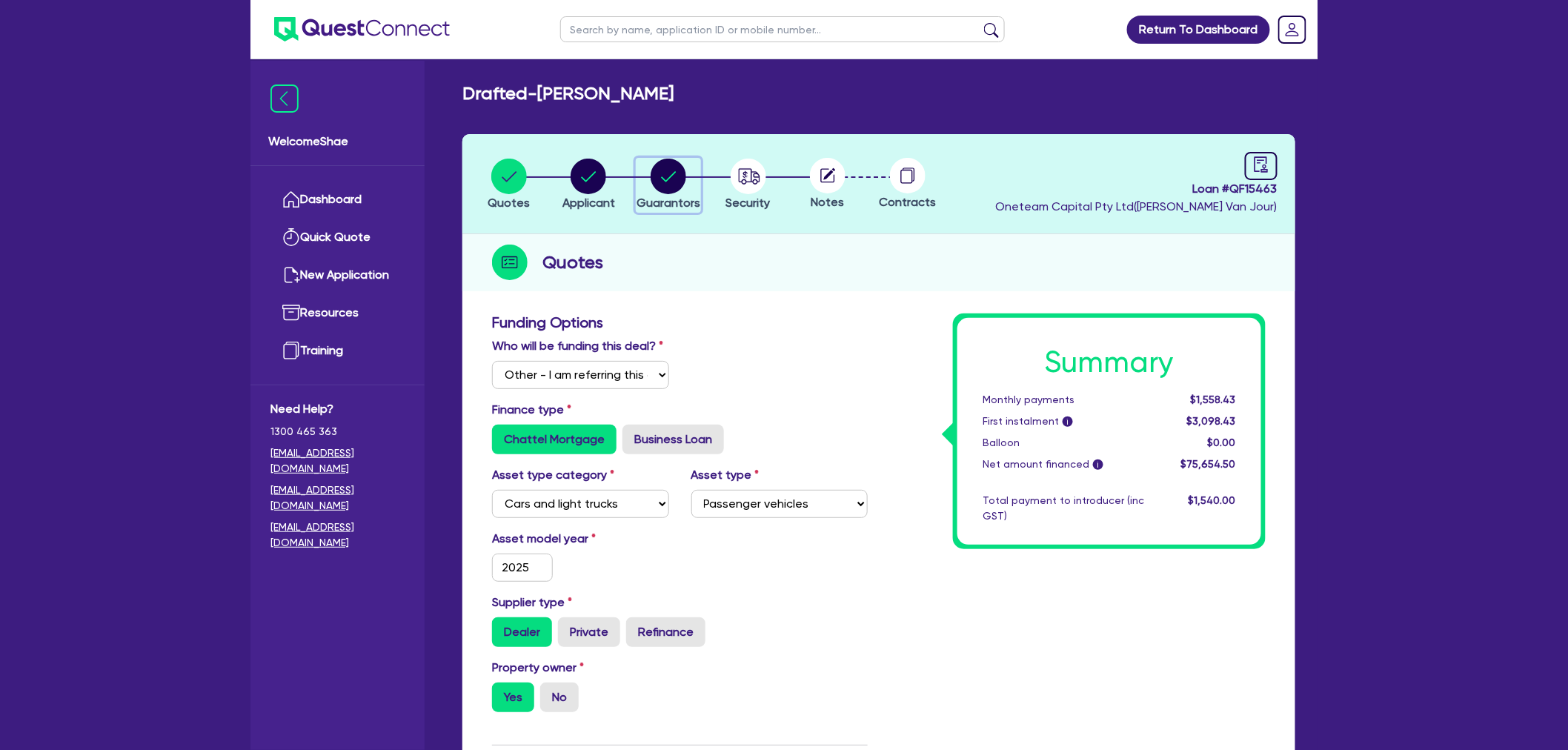
select select "CASH"
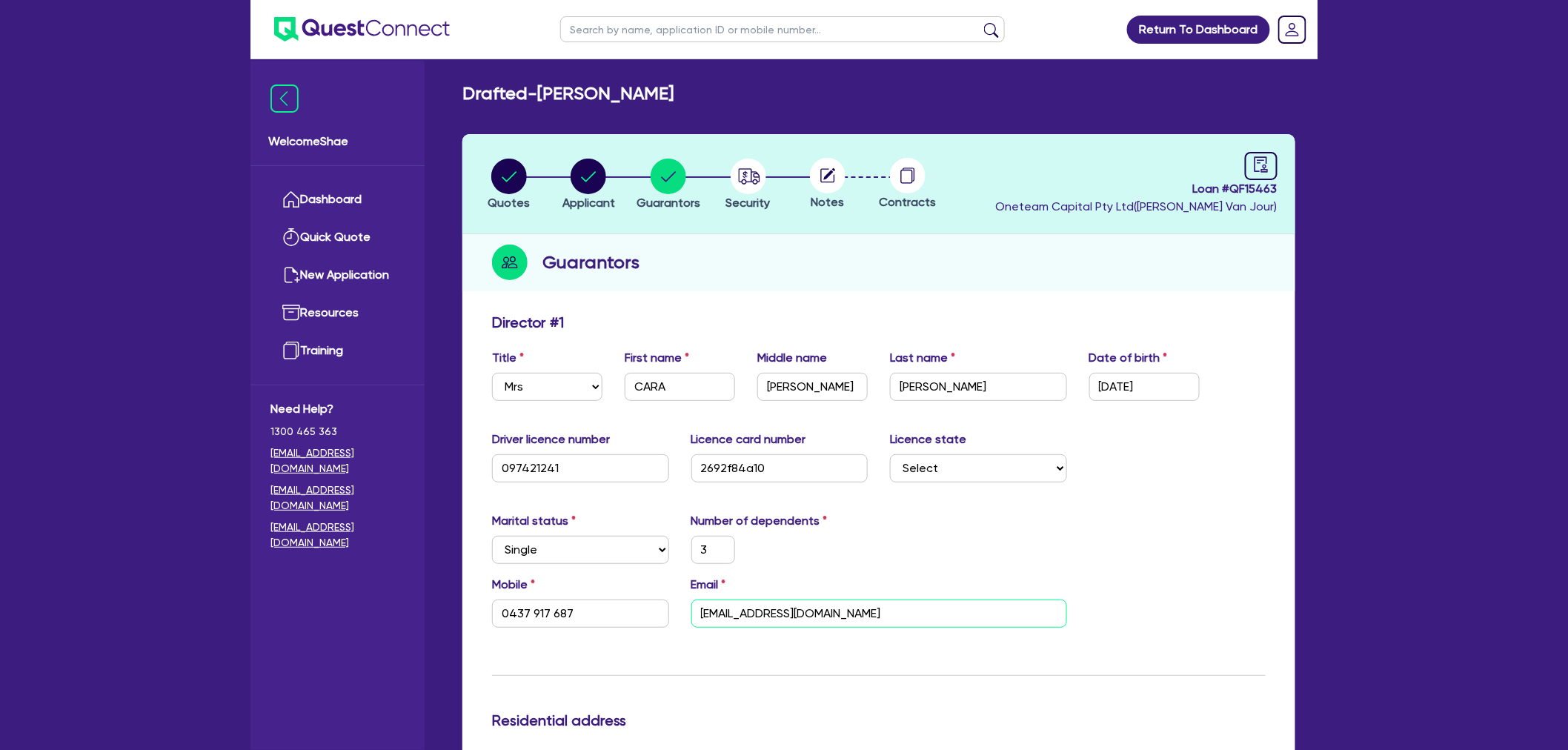
click at [778, 615] on input "[EMAIL_ADDRESS][DOMAIN_NAME]" at bounding box center [878, 612] width 376 height 28
click at [996, 383] on input "[PERSON_NAME]" at bounding box center [977, 386] width 177 height 28
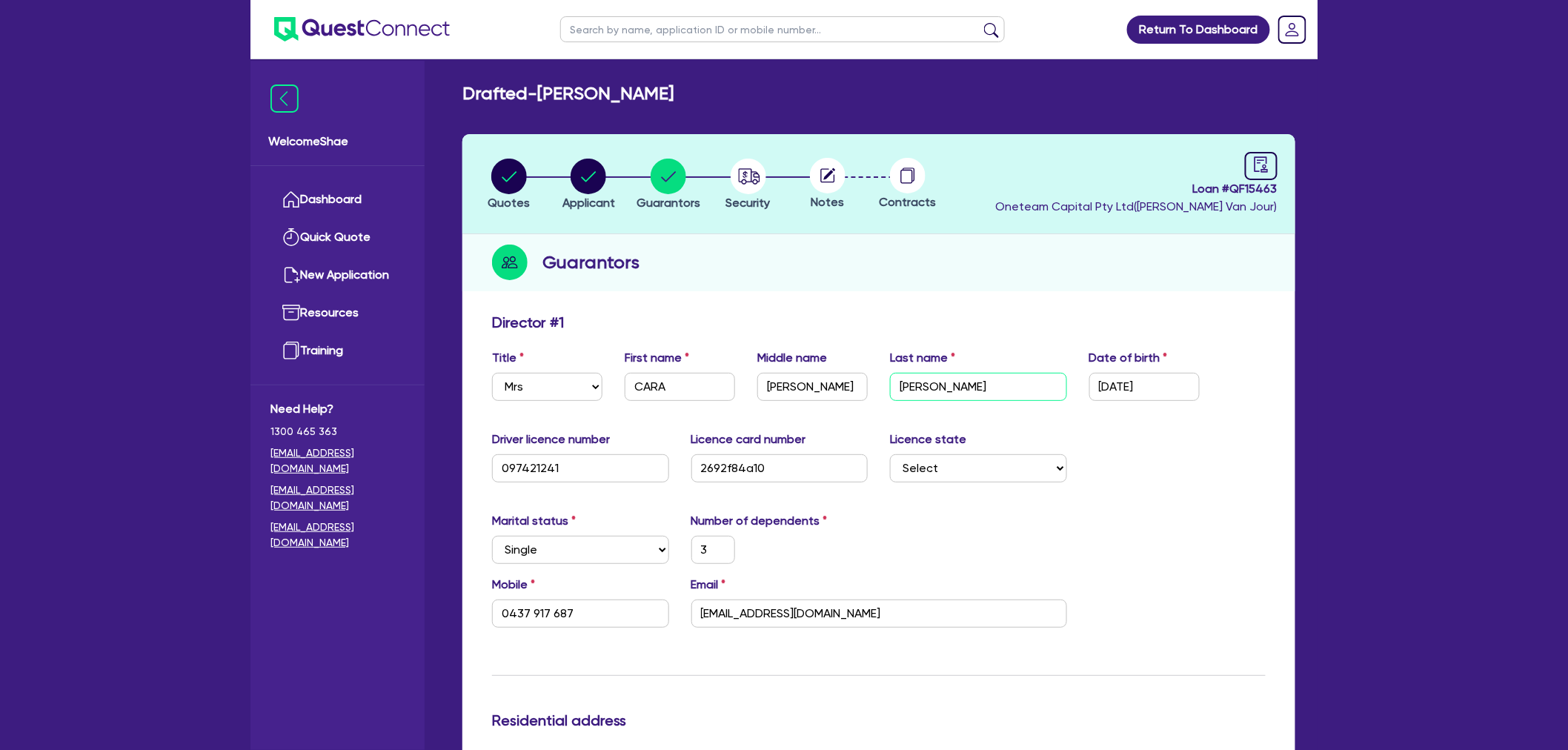
click at [996, 383] on input "[PERSON_NAME]" at bounding box center [977, 386] width 177 height 28
drag, startPoint x: 790, startPoint y: 677, endPoint x: 683, endPoint y: 535, distance: 177.8
